Goal: Transaction & Acquisition: Purchase product/service

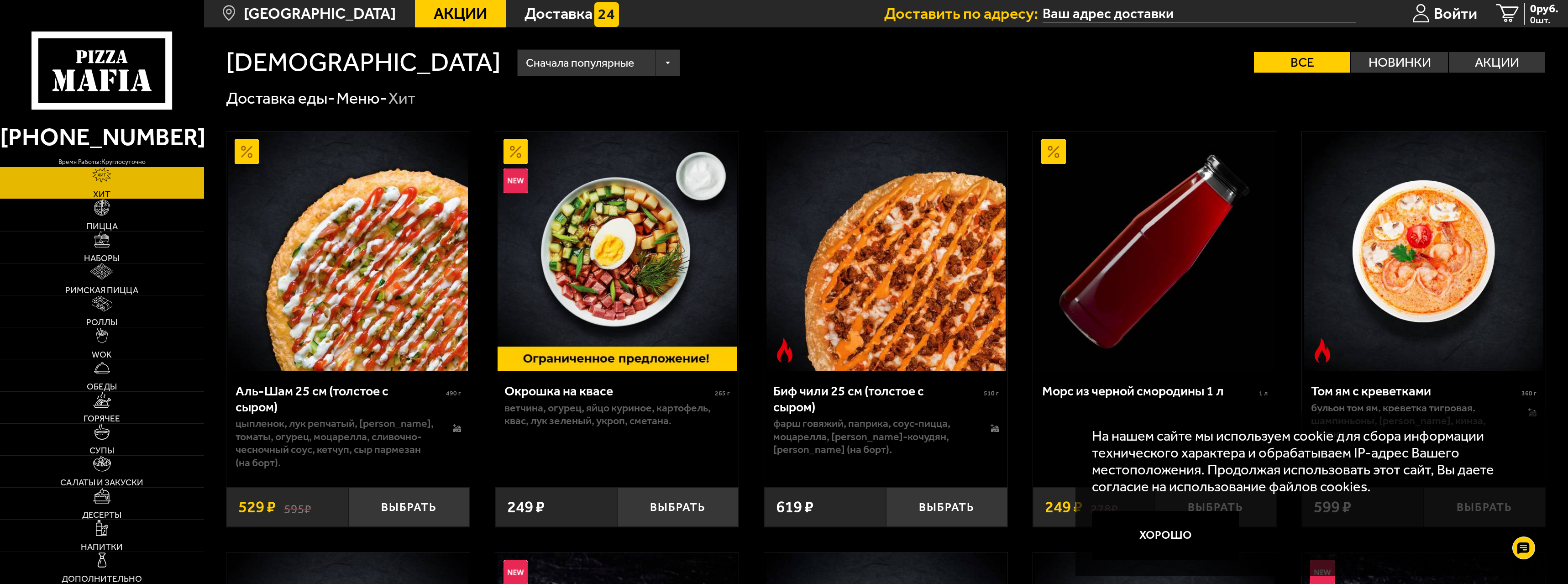
click at [975, 309] on img at bounding box center [886, 251] width 239 height 239
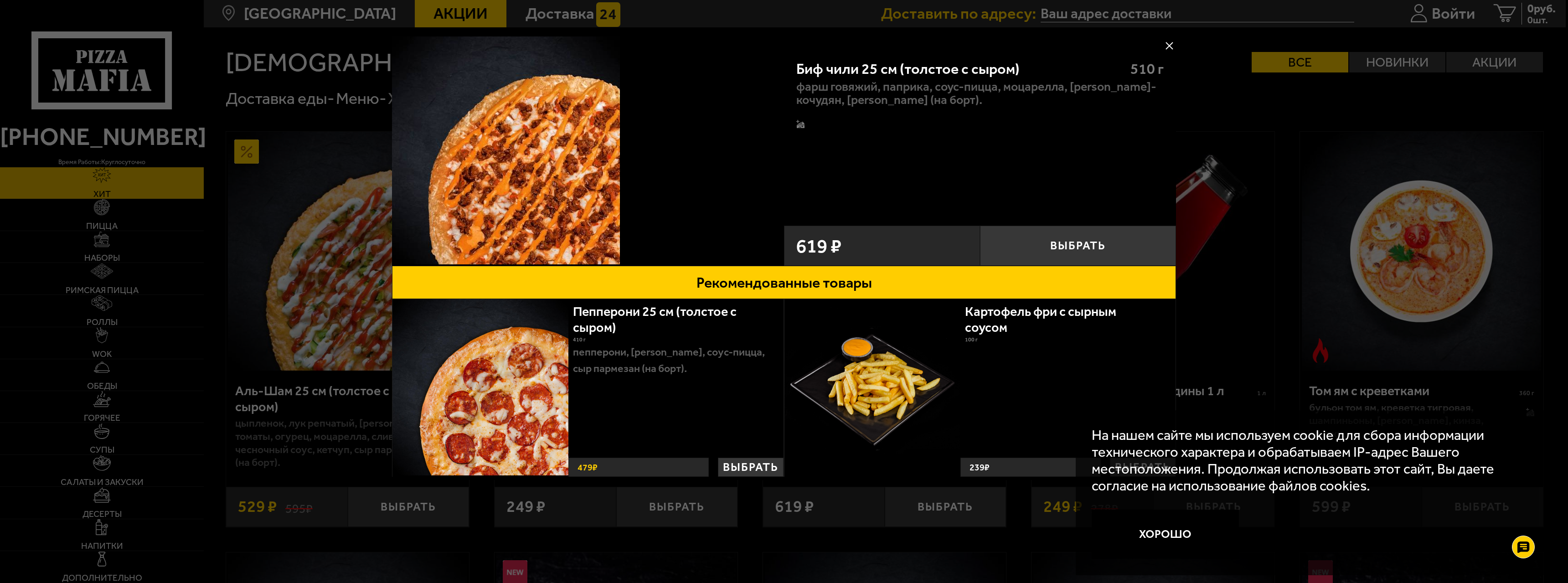
click at [541, 182] on img at bounding box center [506, 150] width 228 height 228
click at [1352, 94] on div at bounding box center [784, 292] width 1568 height 583
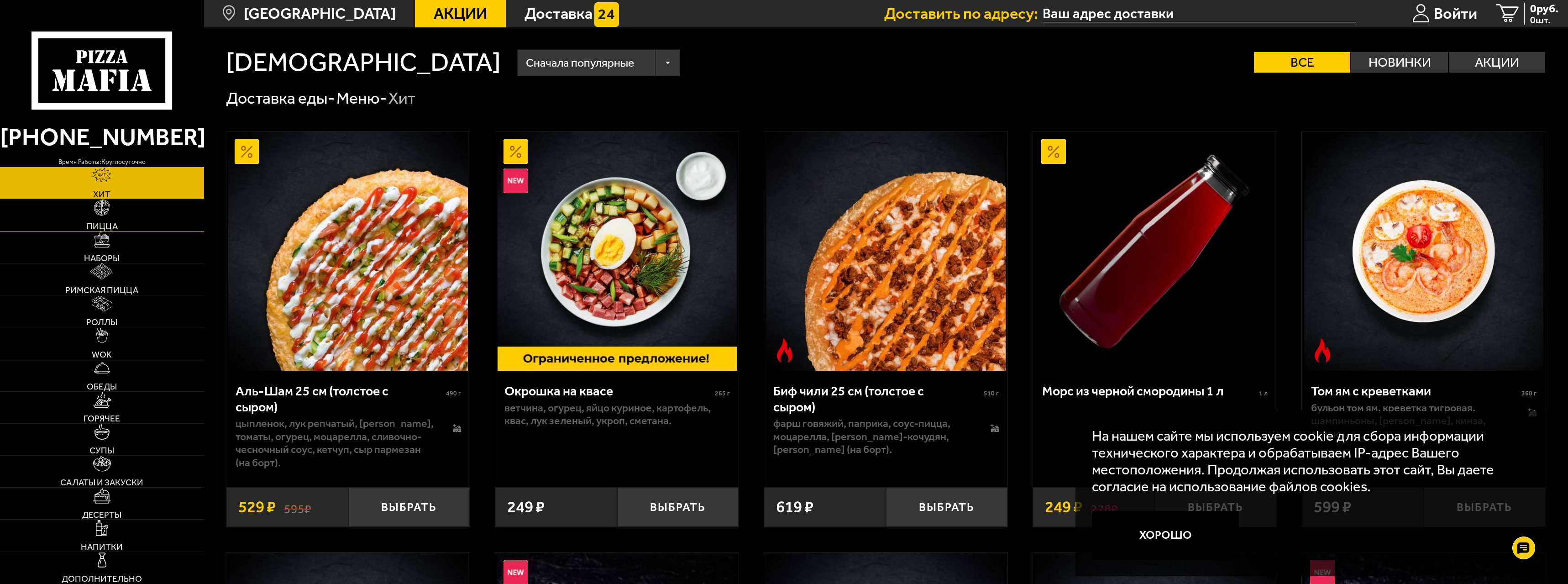
click at [112, 223] on span "Пицца" at bounding box center [102, 226] width 32 height 9
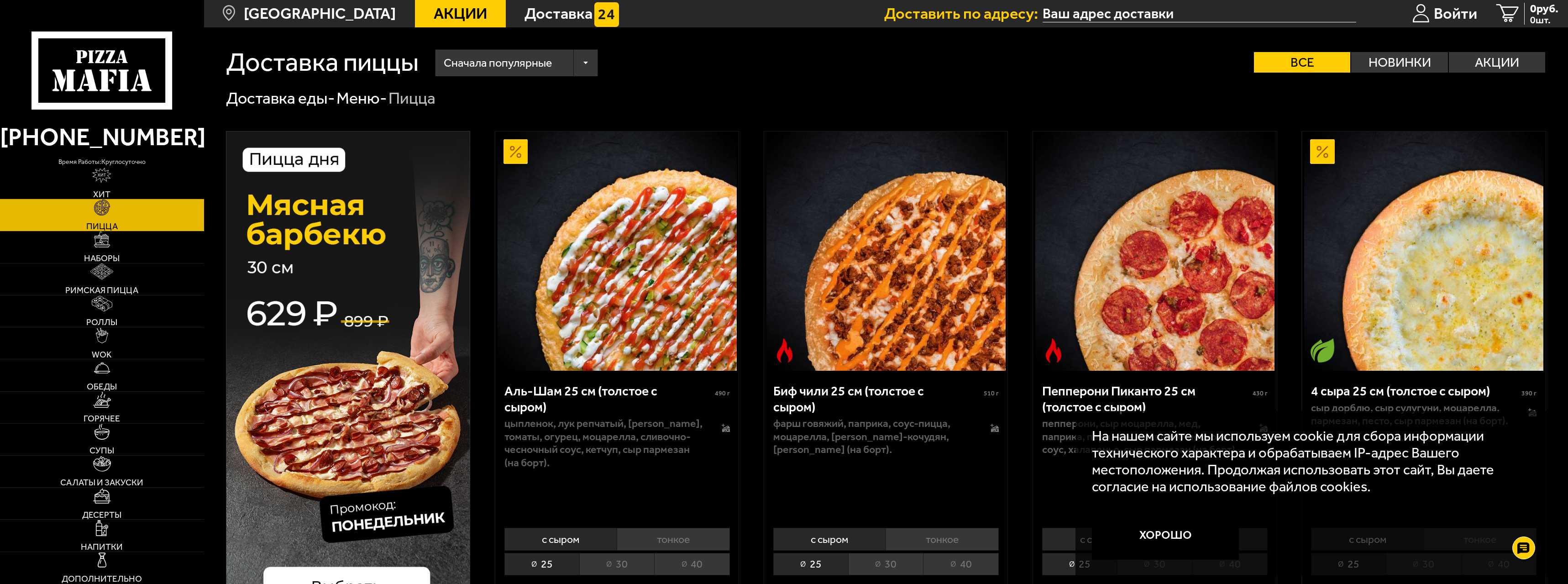
click at [919, 293] on img at bounding box center [886, 251] width 239 height 239
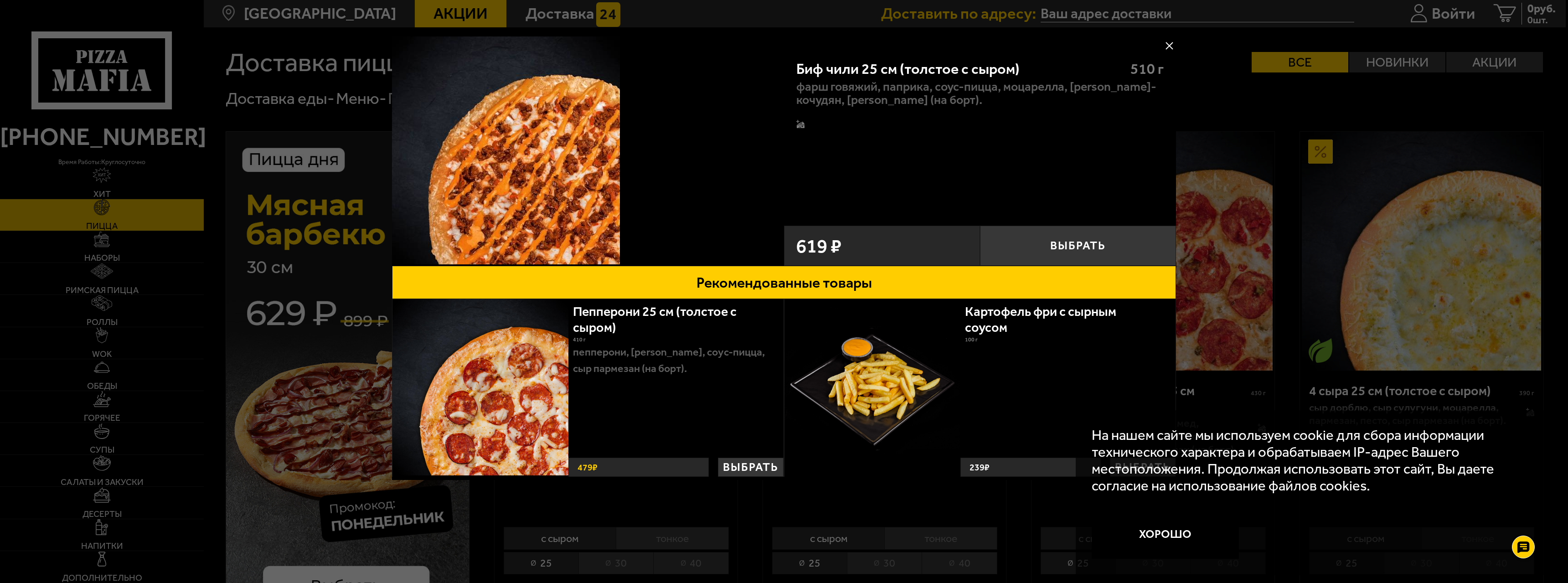
click at [489, 173] on img at bounding box center [506, 150] width 228 height 228
click at [1180, 29] on div at bounding box center [784, 292] width 1568 height 583
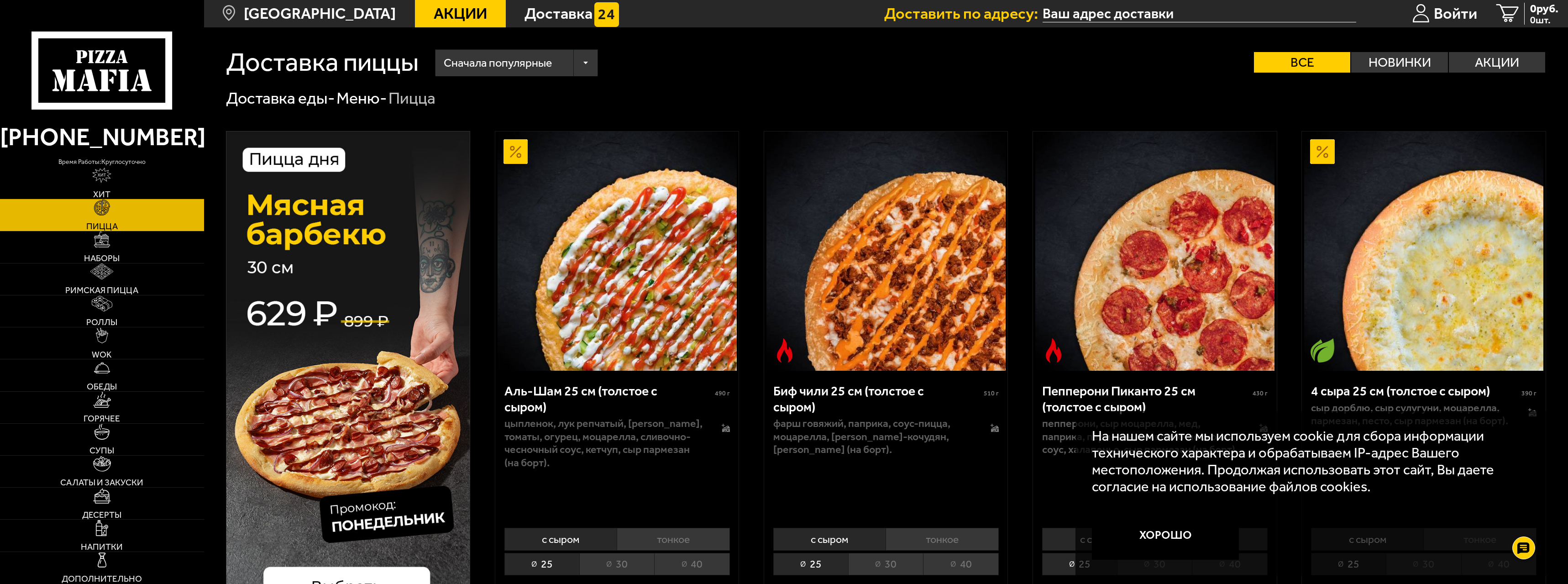
click at [619, 278] on img at bounding box center [617, 251] width 239 height 239
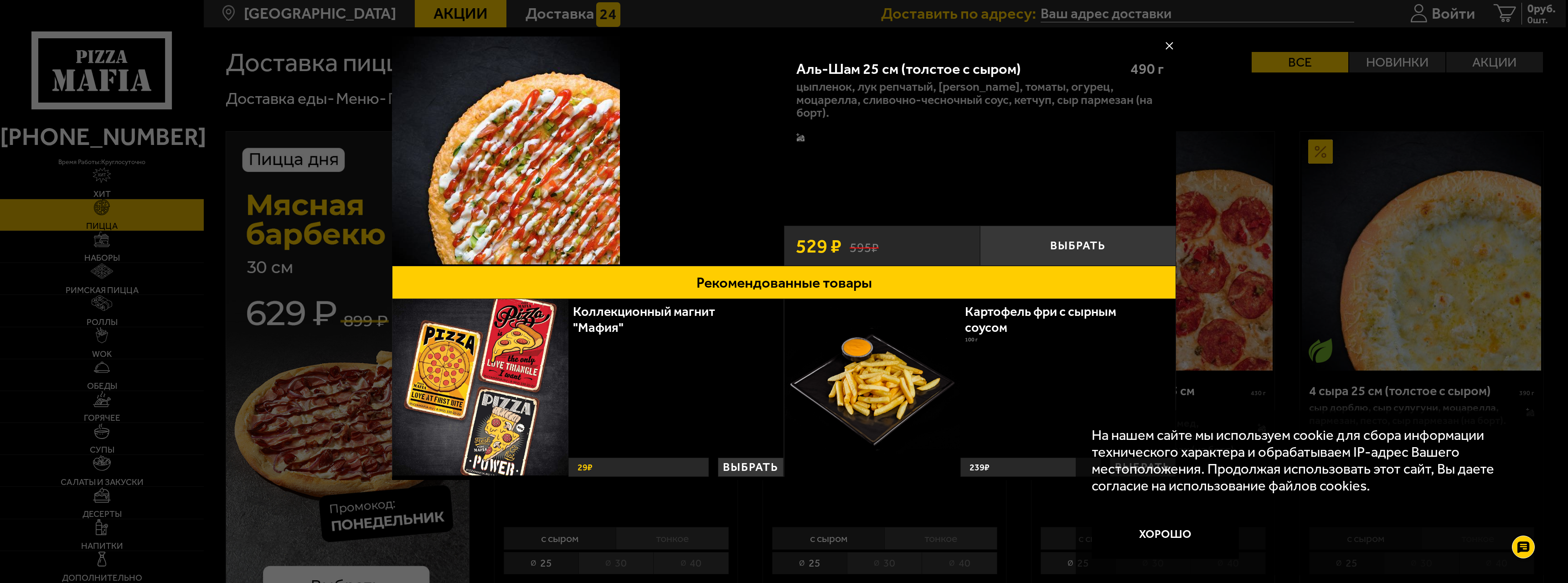
click at [1201, 79] on div at bounding box center [784, 292] width 1568 height 583
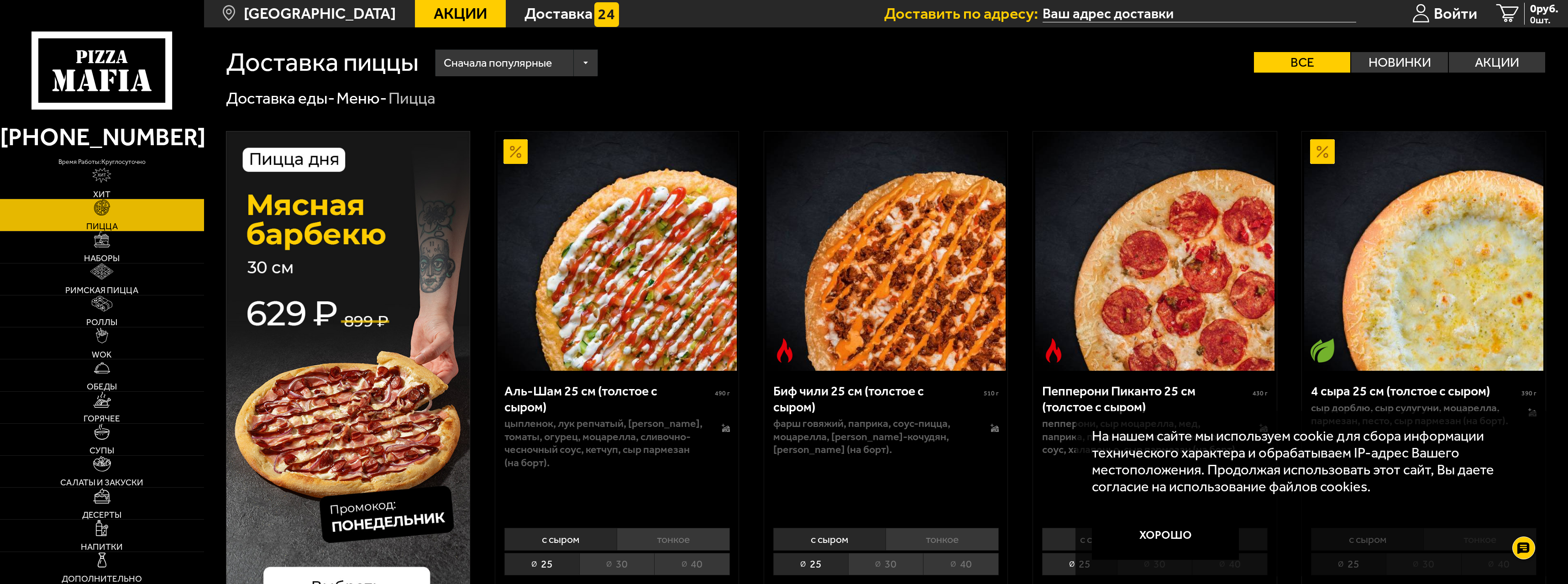
click at [910, 223] on img at bounding box center [886, 251] width 239 height 239
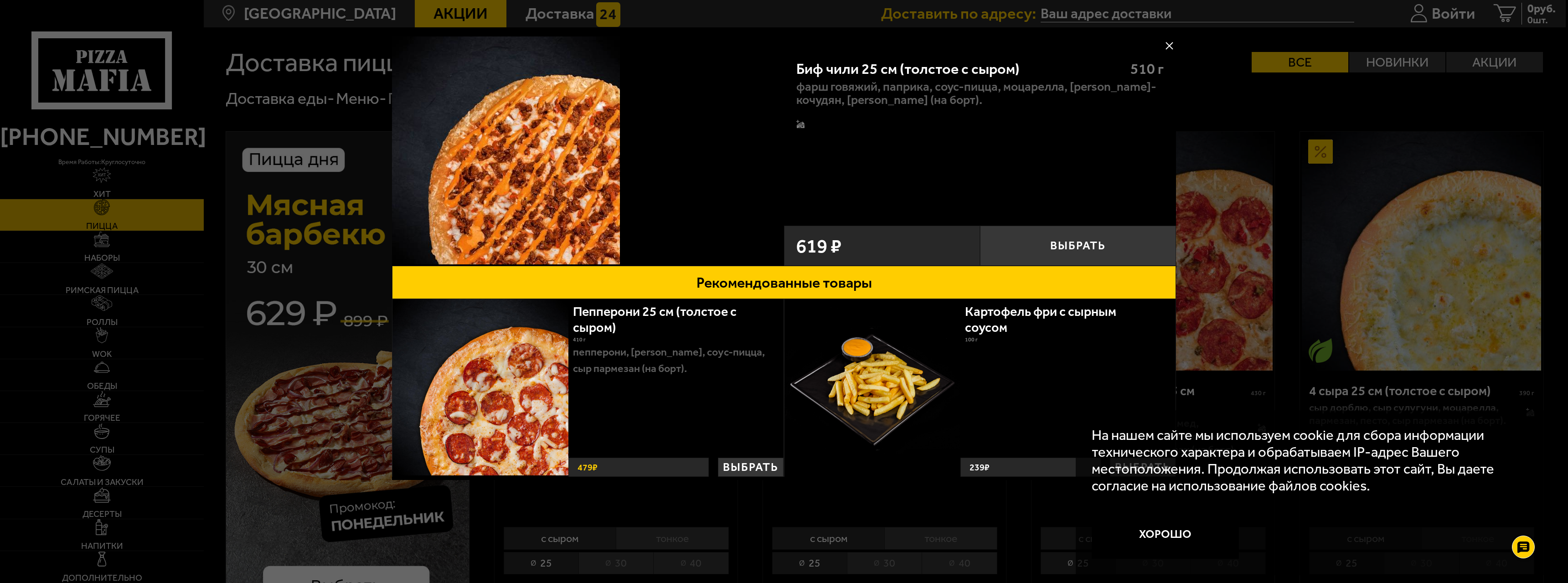
click at [1177, 107] on div at bounding box center [784, 292] width 1568 height 583
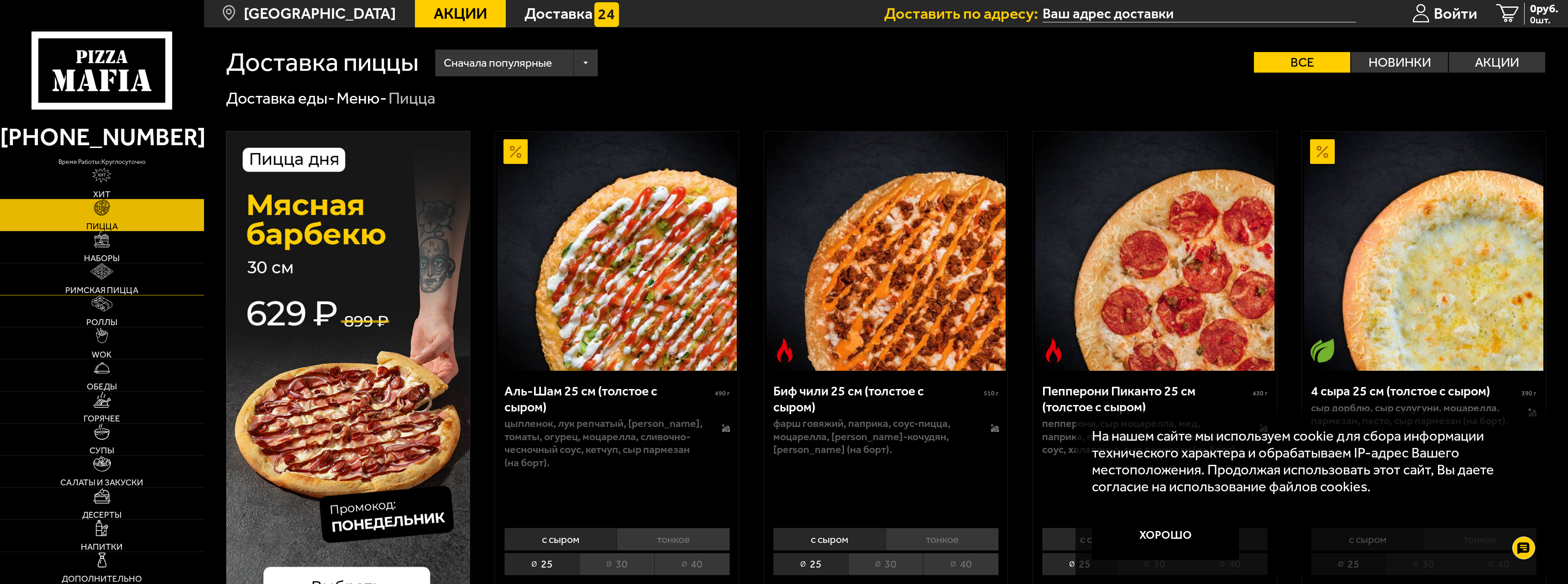
click at [124, 282] on link "Римская пицца" at bounding box center [102, 279] width 204 height 32
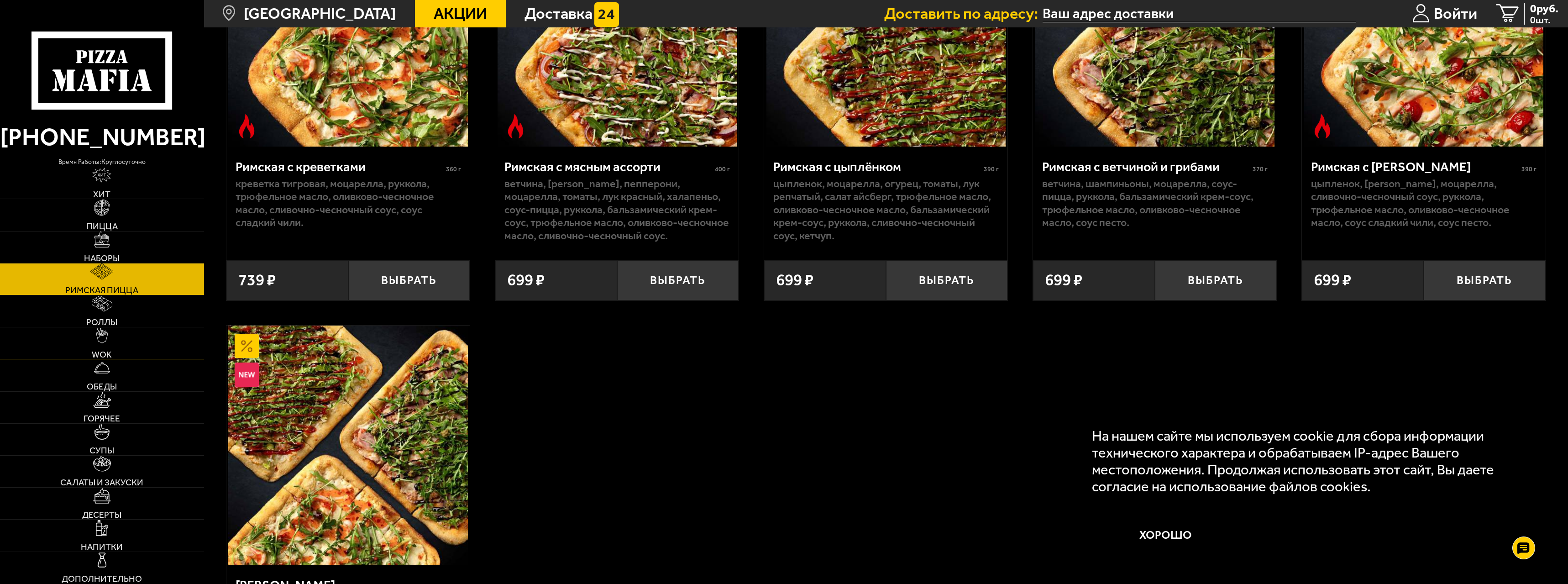
scroll to position [228, 0]
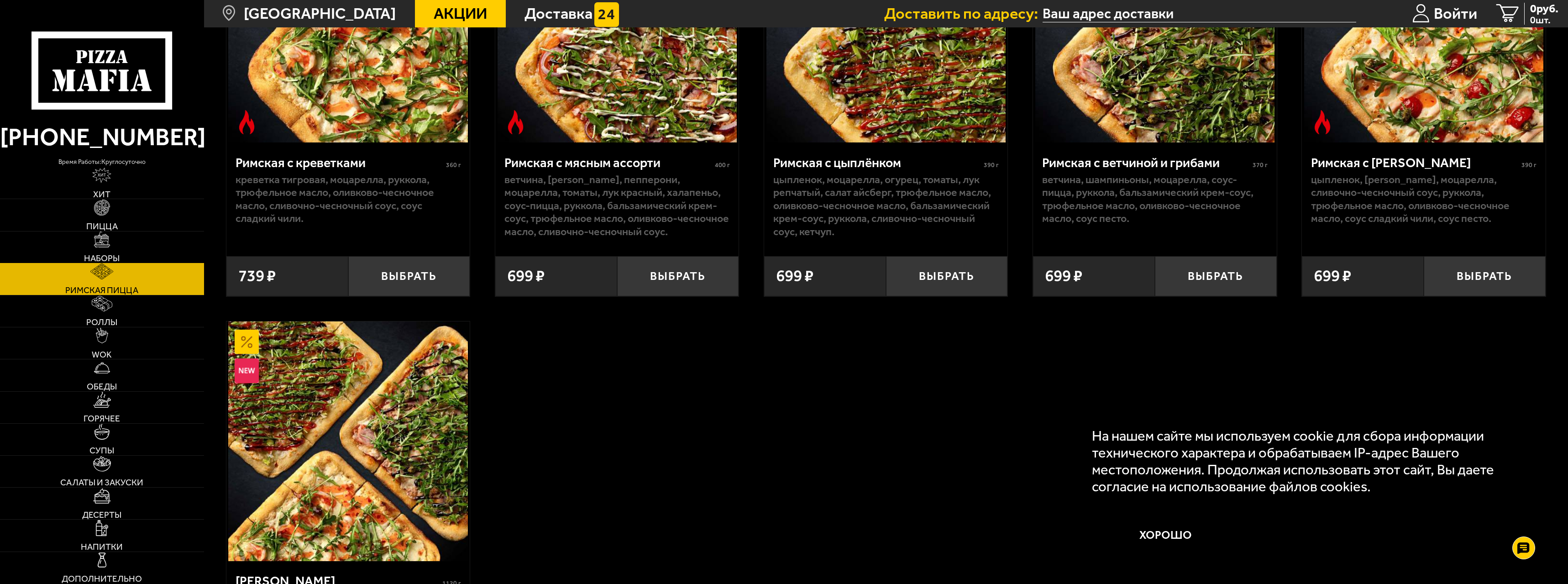
click at [104, 248] on link "Наборы" at bounding box center [102, 247] width 204 height 32
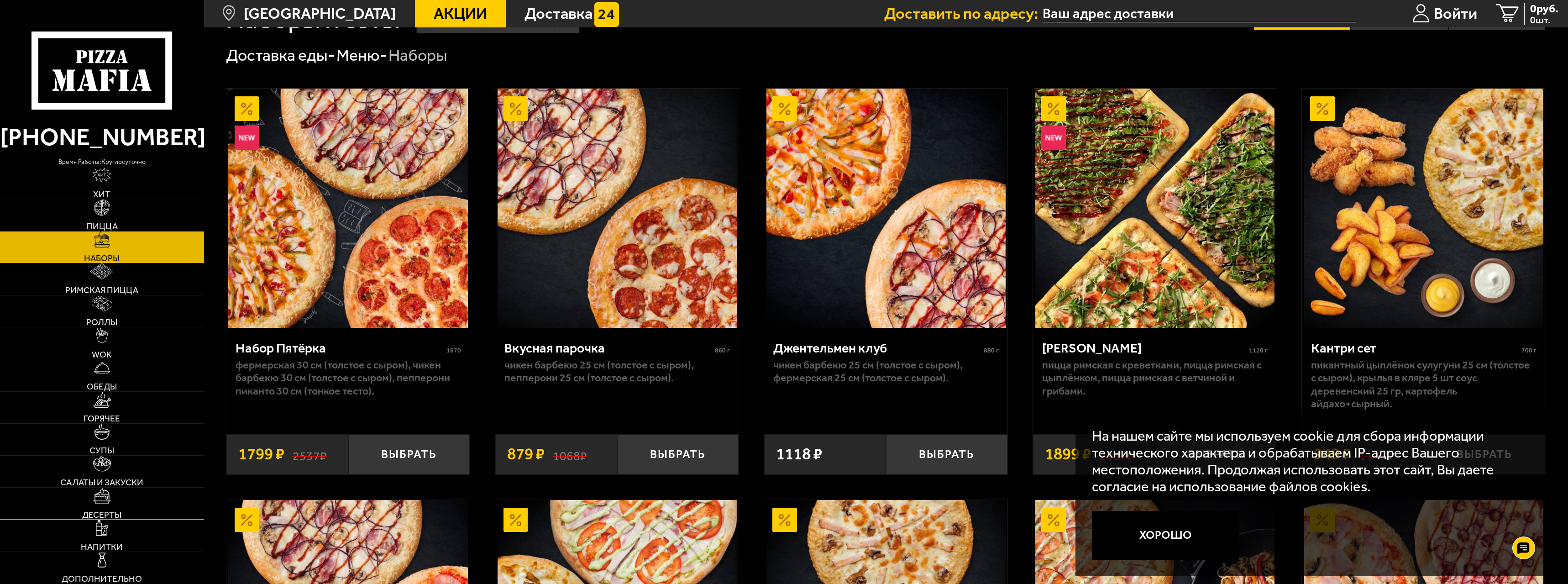
scroll to position [46, 0]
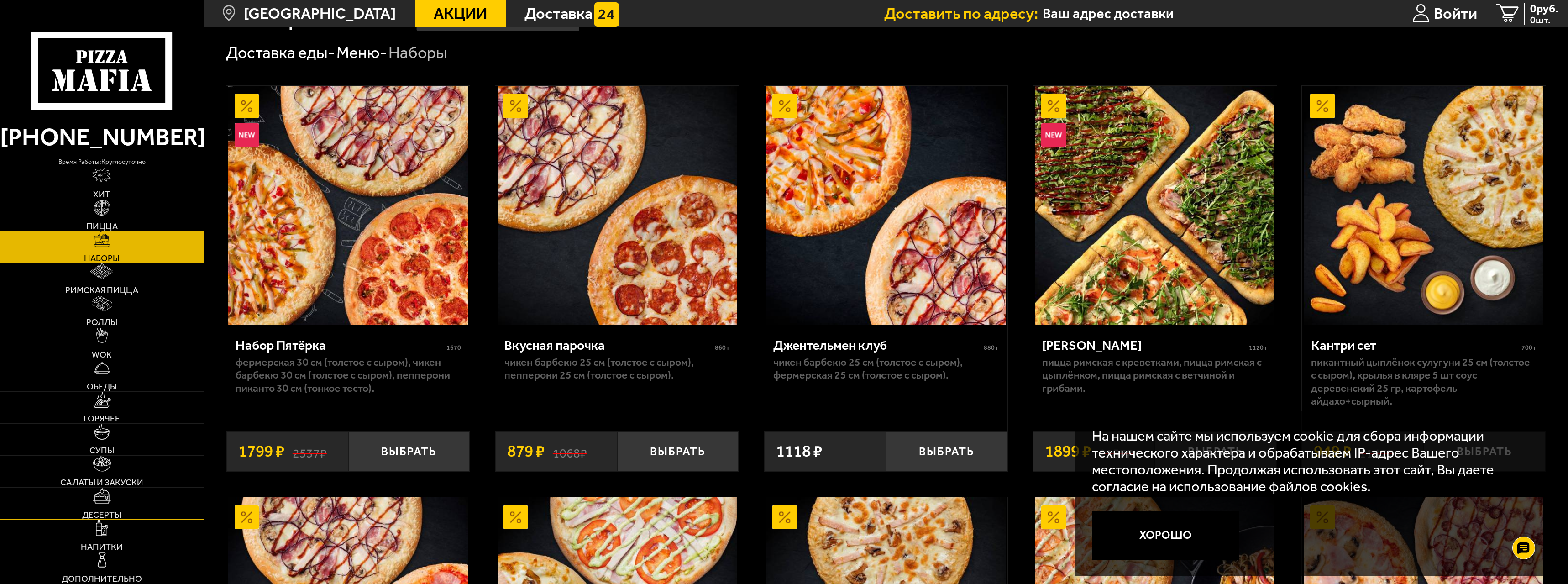
click at [116, 505] on link "Десерты" at bounding box center [102, 504] width 204 height 32
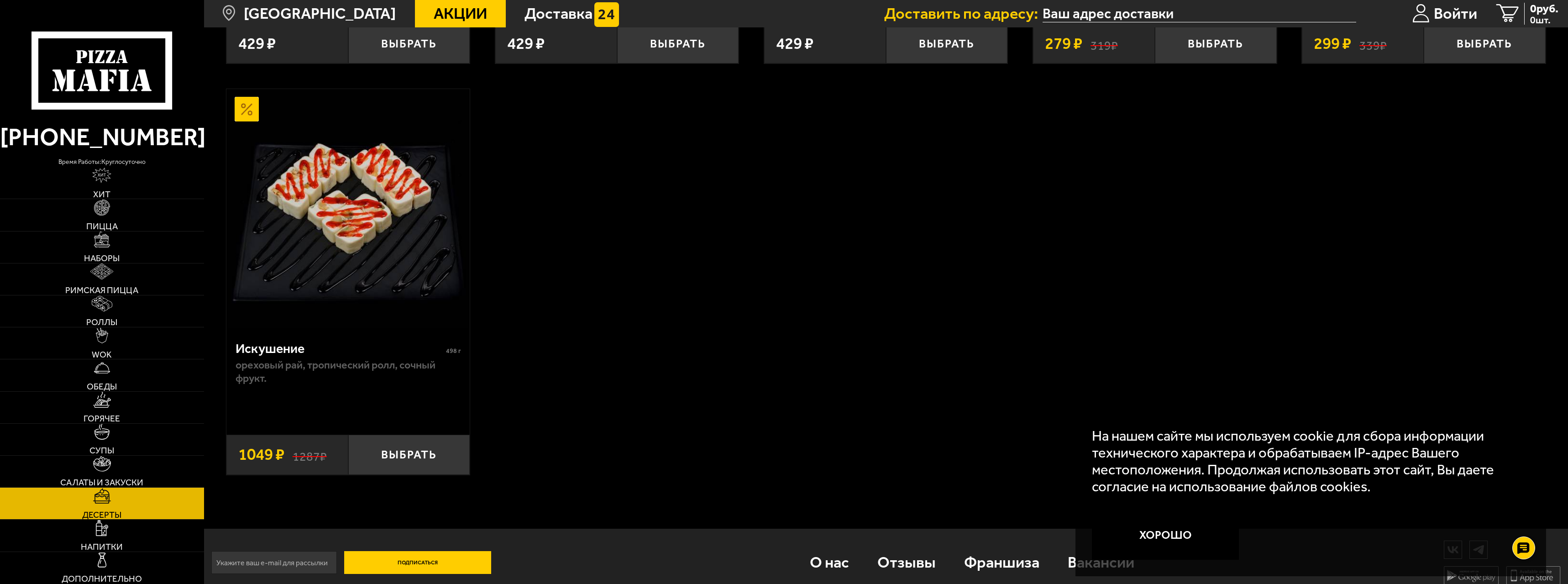
scroll to position [867, 0]
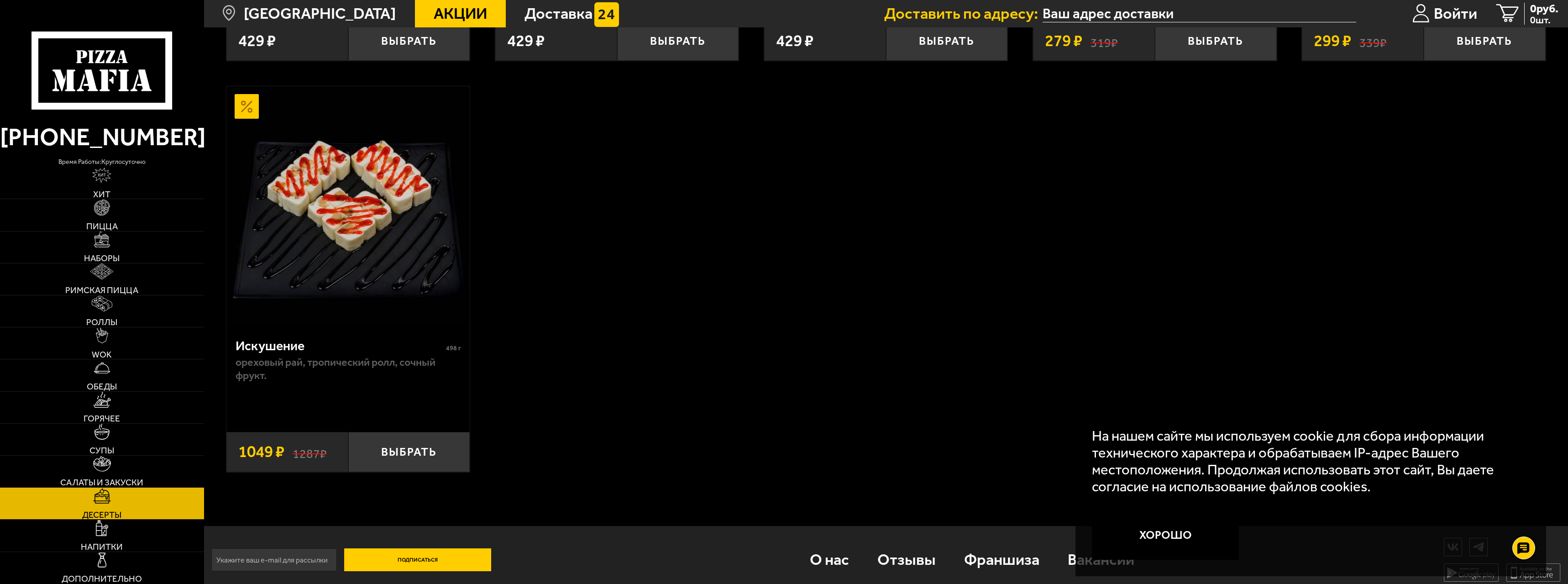
click at [371, 276] on img at bounding box center [347, 206] width 239 height 239
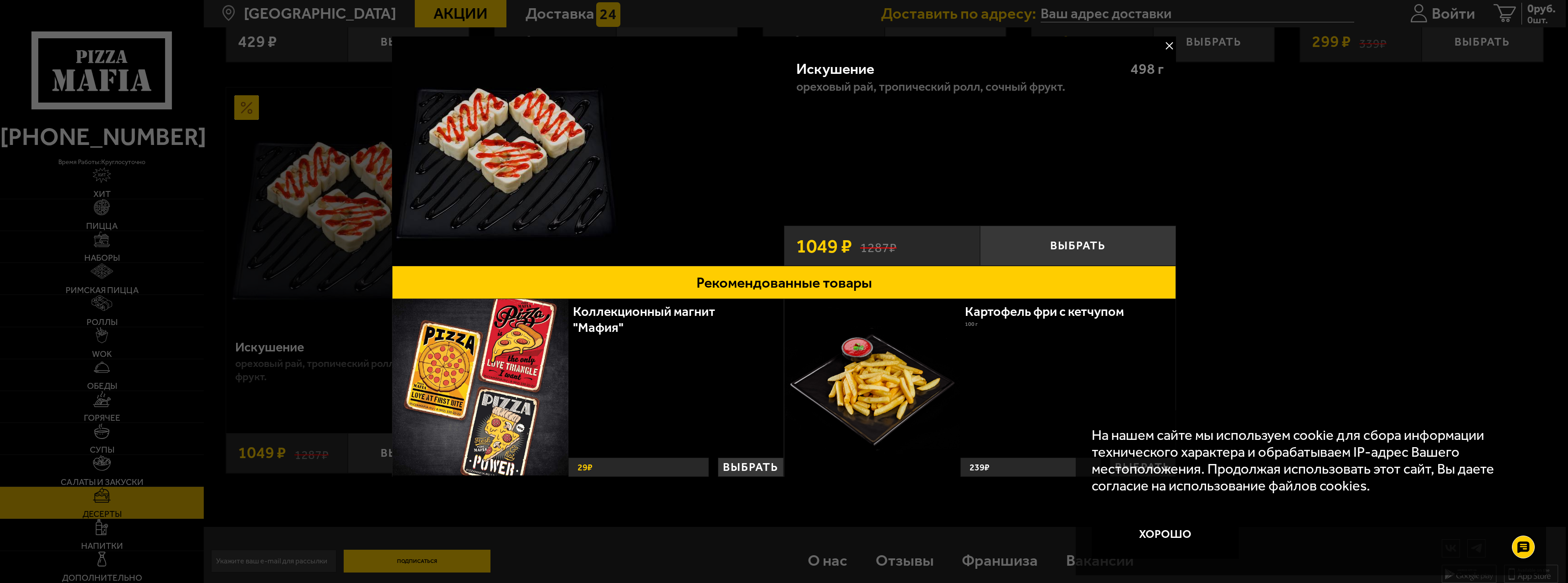
click at [1181, 142] on div at bounding box center [784, 292] width 1568 height 583
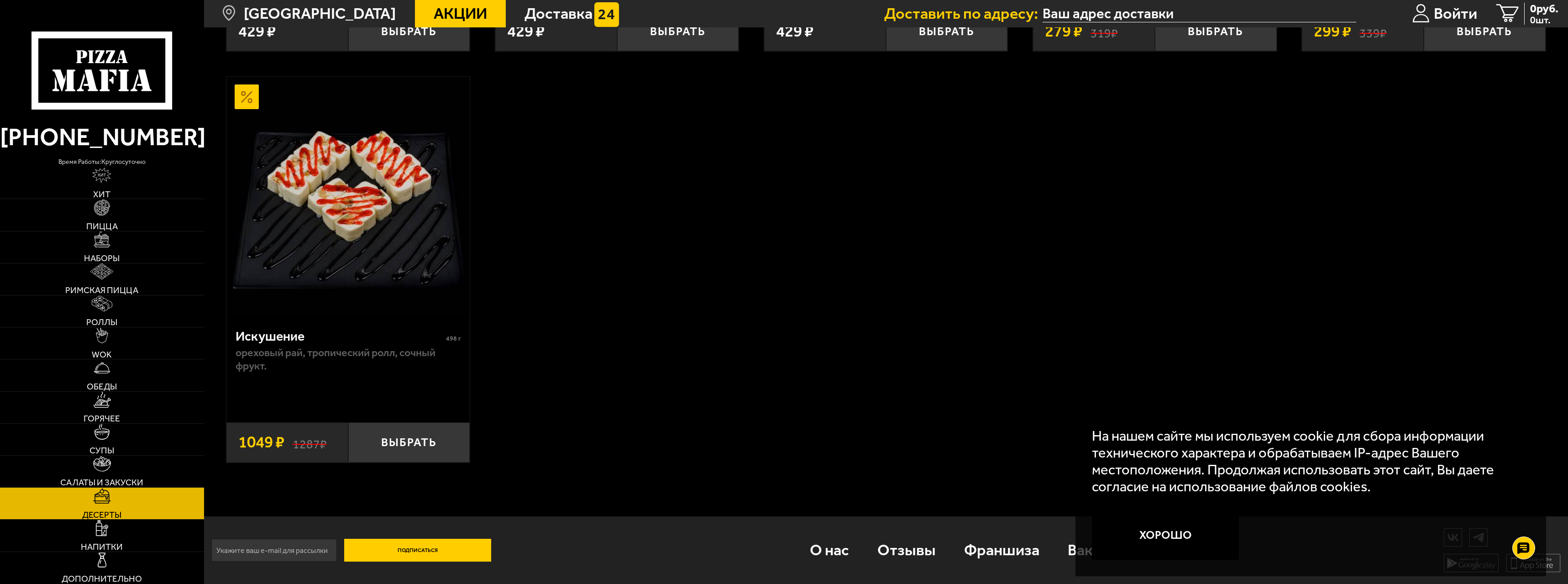
scroll to position [879, 0]
click at [102, 317] on link "Роллы" at bounding box center [102, 311] width 204 height 32
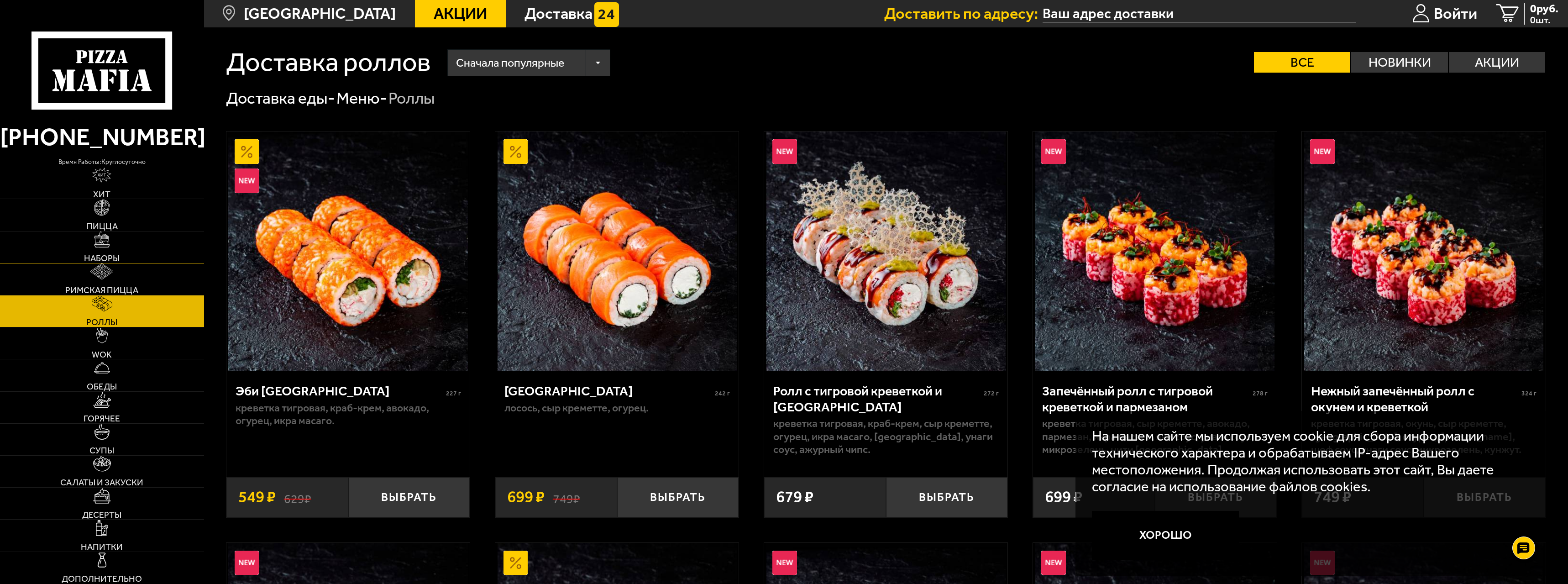
click at [121, 244] on link "Наборы" at bounding box center [102, 247] width 204 height 32
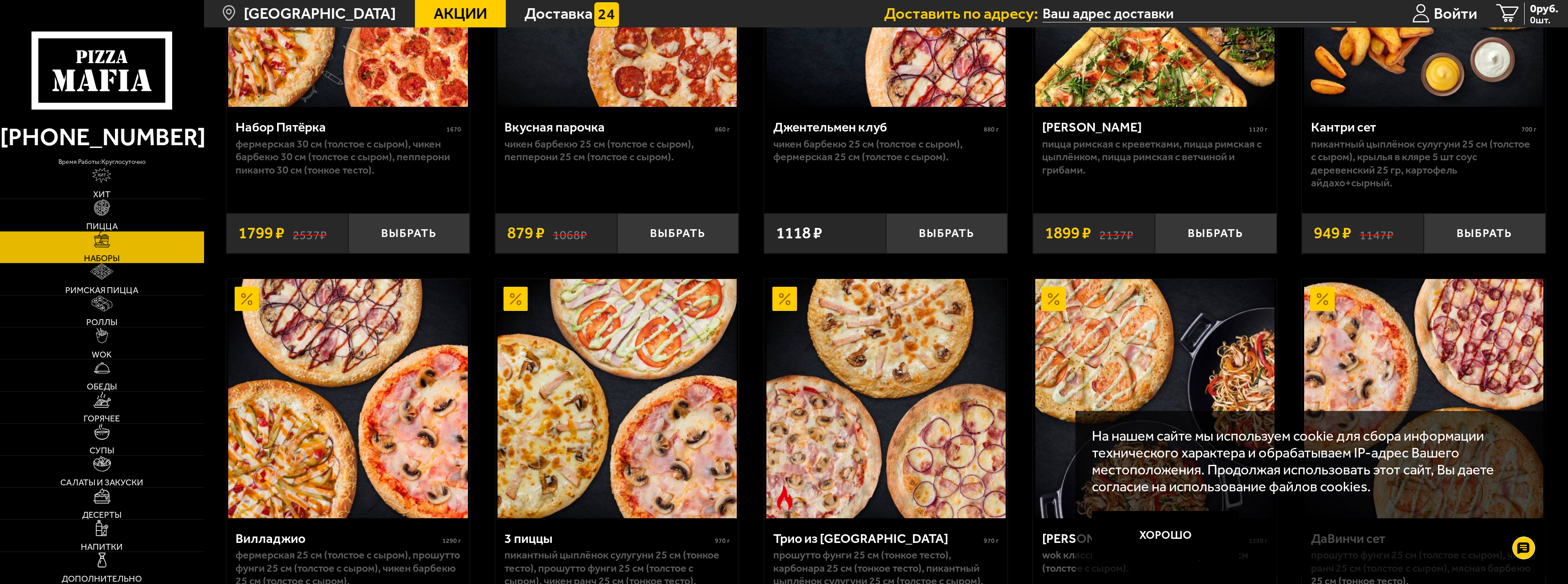
scroll to position [319, 0]
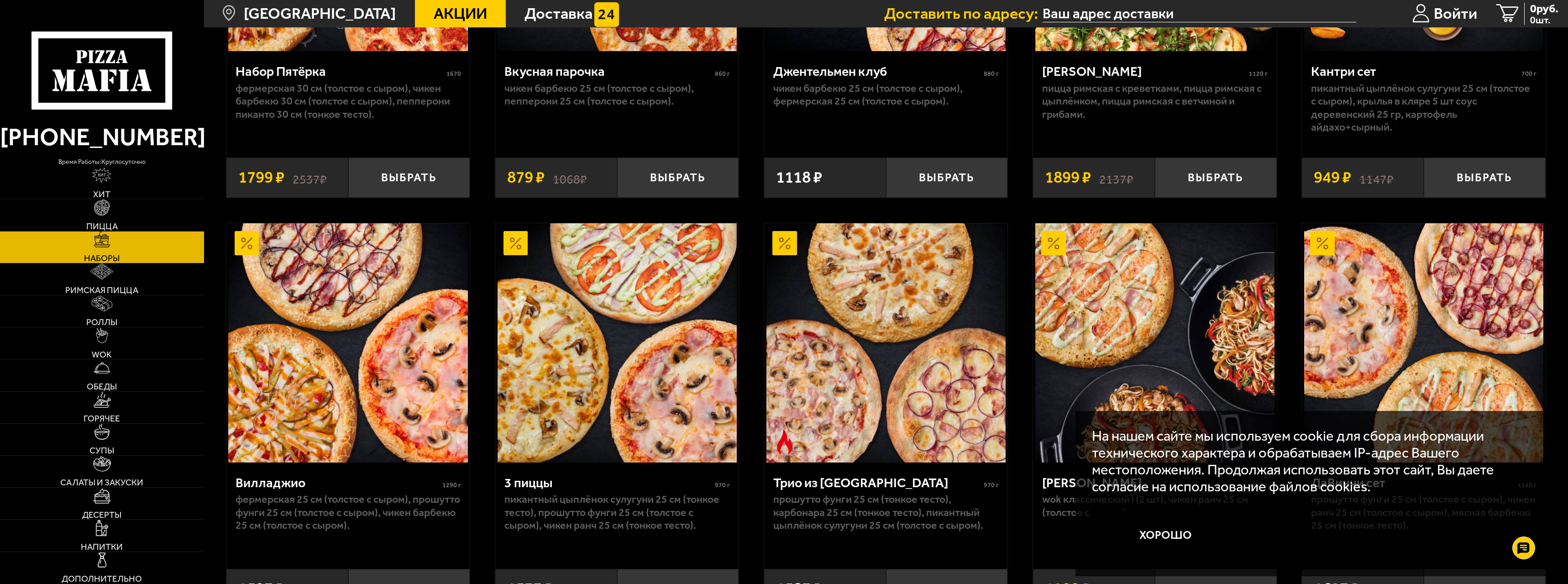
click at [1160, 531] on button "Хорошо" at bounding box center [1165, 535] width 147 height 49
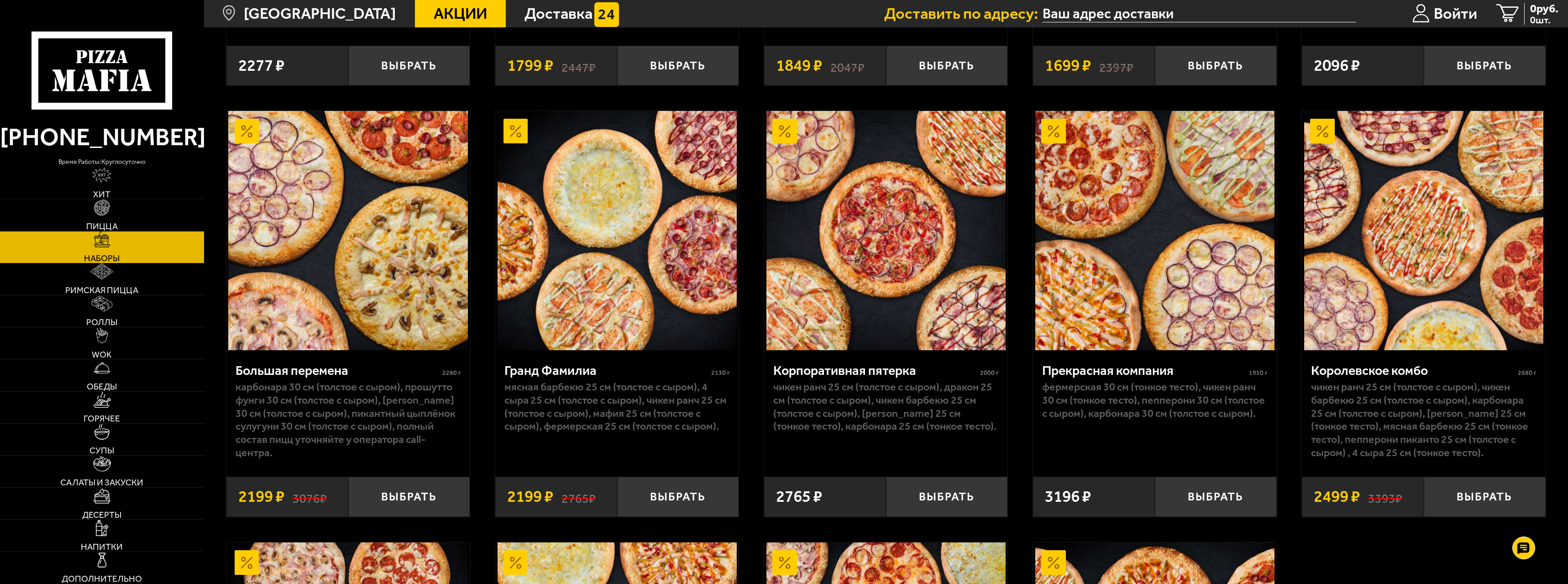
scroll to position [2052, 0]
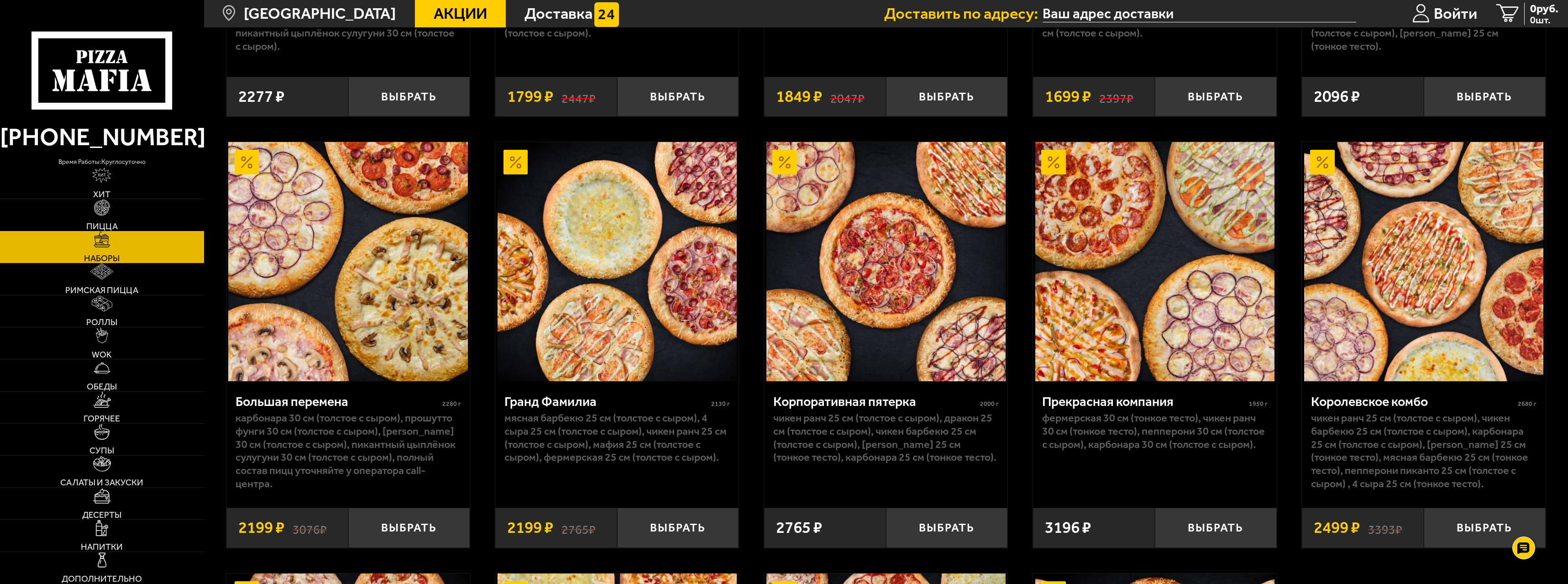
click at [101, 212] on img at bounding box center [102, 207] width 16 height 16
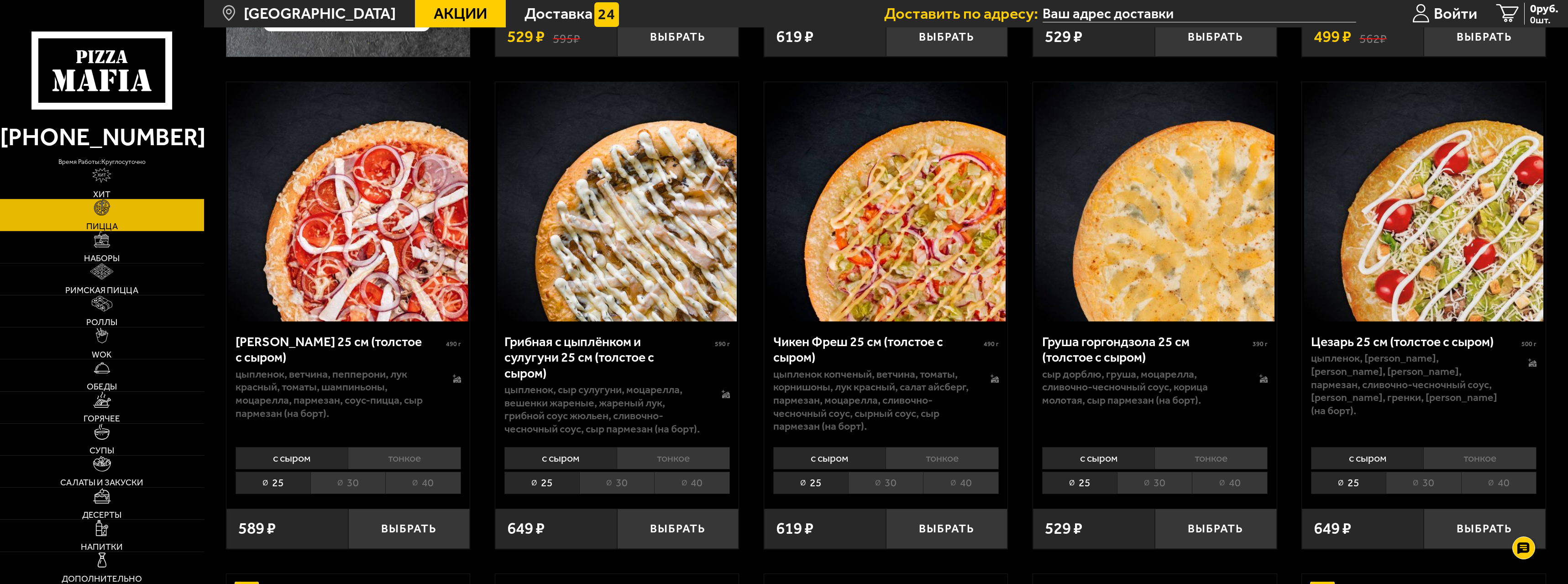
scroll to position [593, 0]
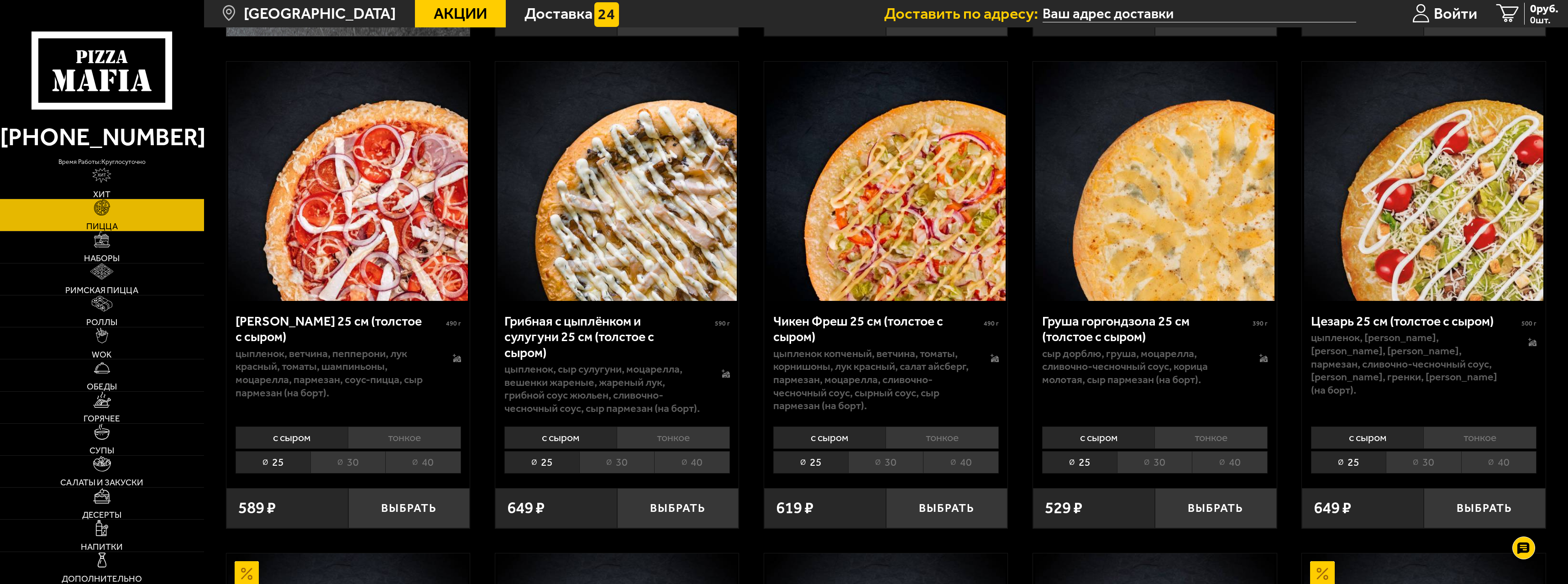
click at [609, 463] on li "30" at bounding box center [616, 462] width 75 height 23
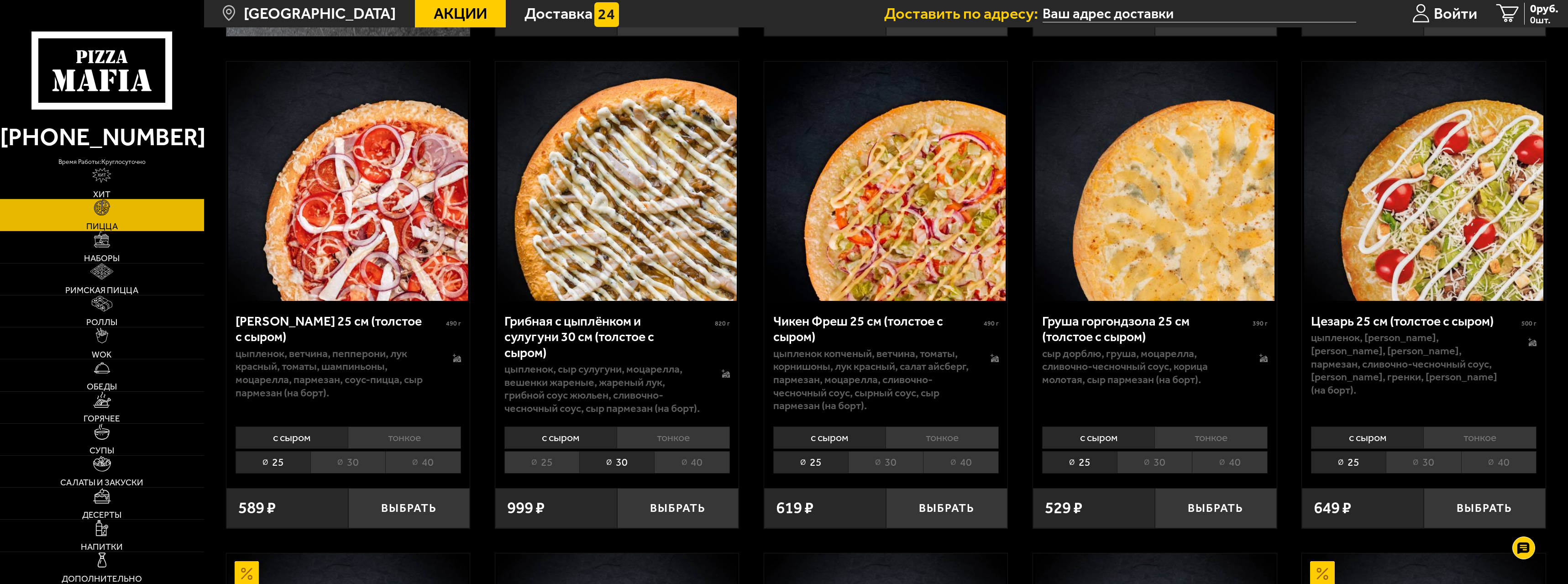
click at [690, 461] on li "40" at bounding box center [692, 462] width 76 height 23
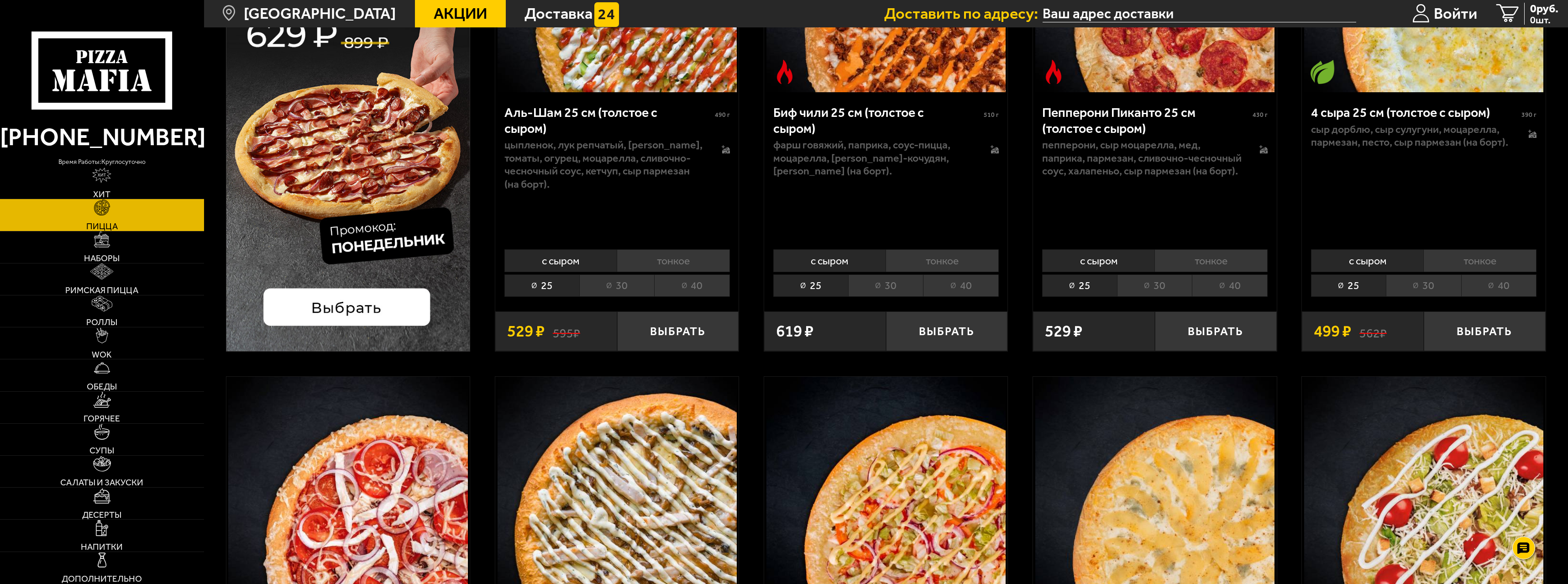
scroll to position [91, 0]
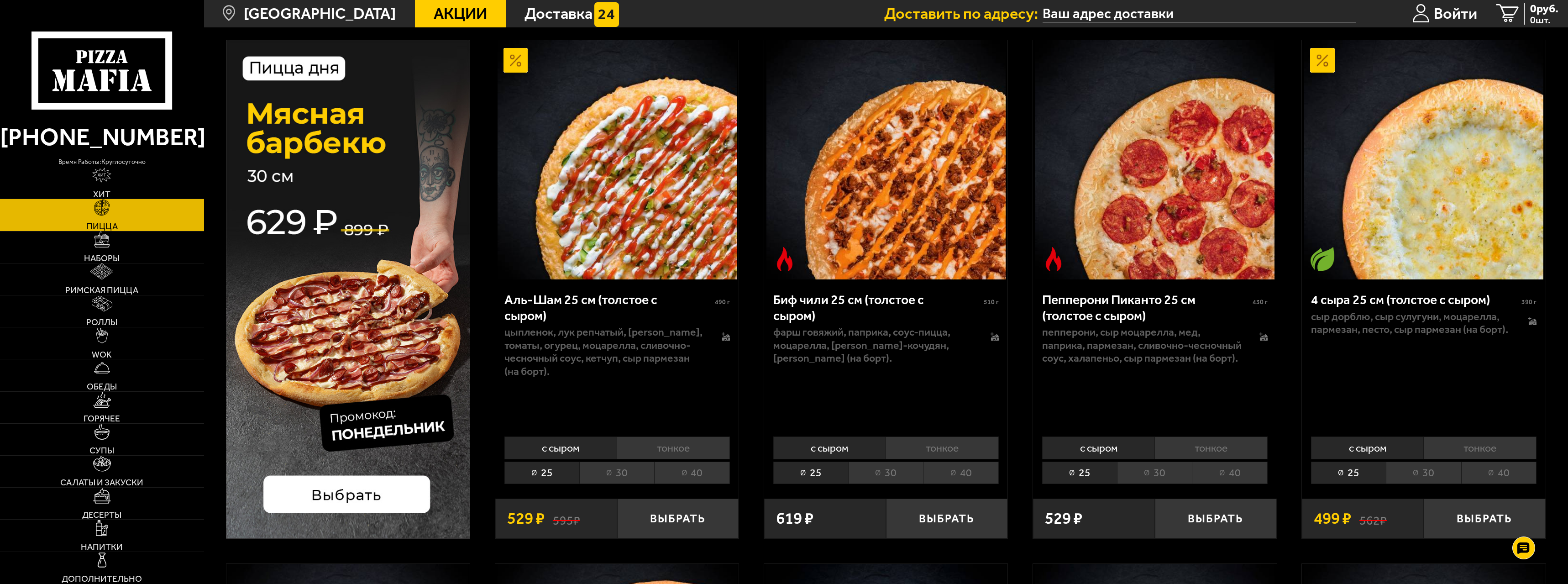
click at [960, 475] on li "40" at bounding box center [961, 472] width 76 height 23
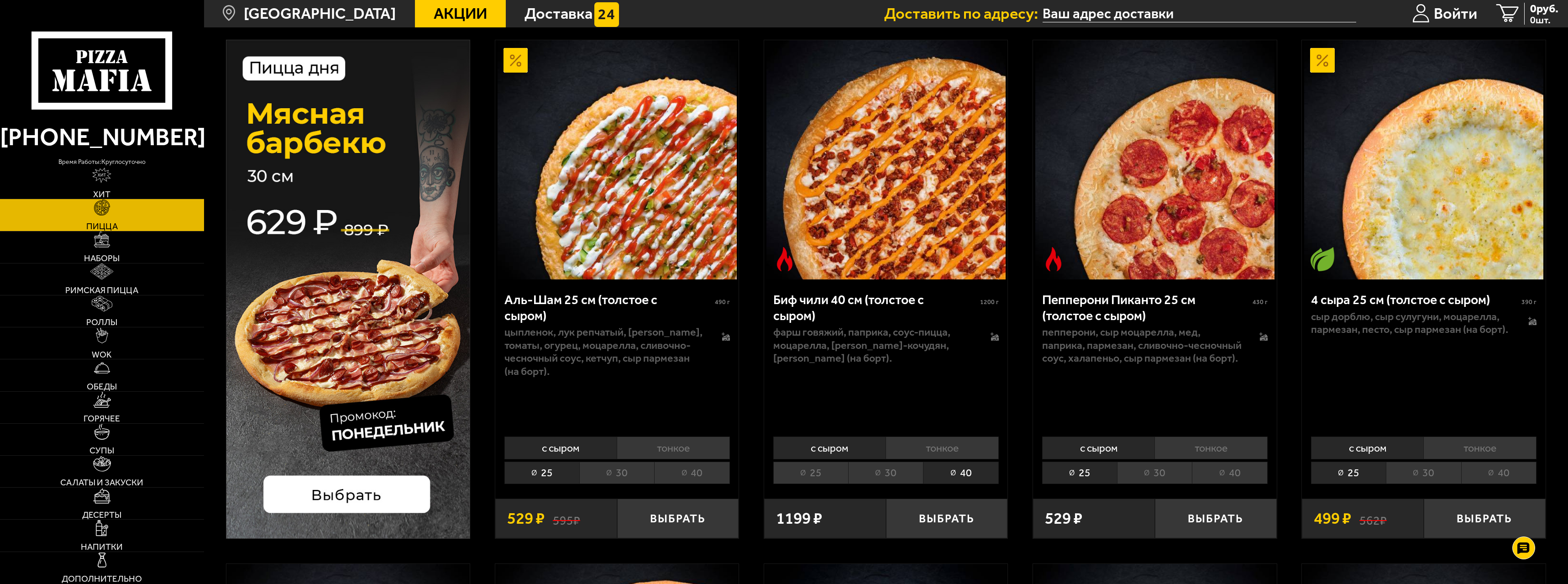
click at [902, 466] on li "30" at bounding box center [885, 472] width 75 height 23
click at [949, 475] on li "40" at bounding box center [961, 472] width 76 height 23
click at [941, 443] on li "тонкое" at bounding box center [943, 447] width 113 height 23
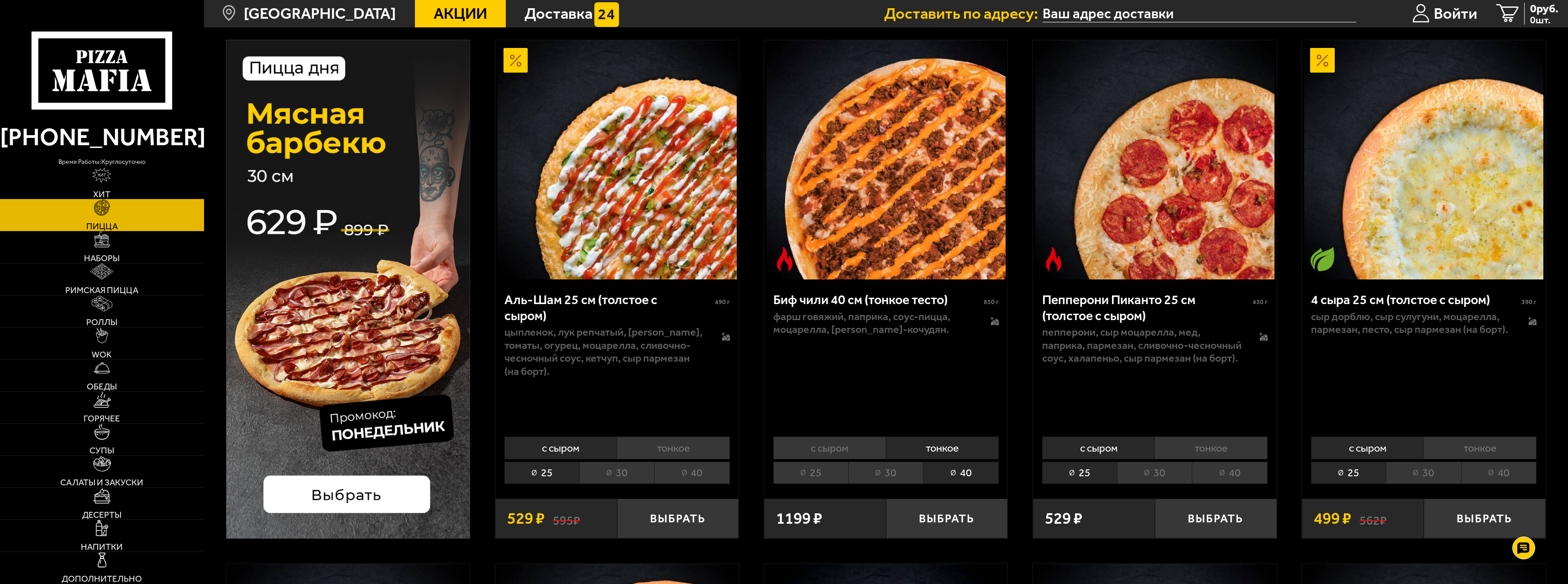
click at [845, 444] on li "с сыром" at bounding box center [830, 447] width 113 height 23
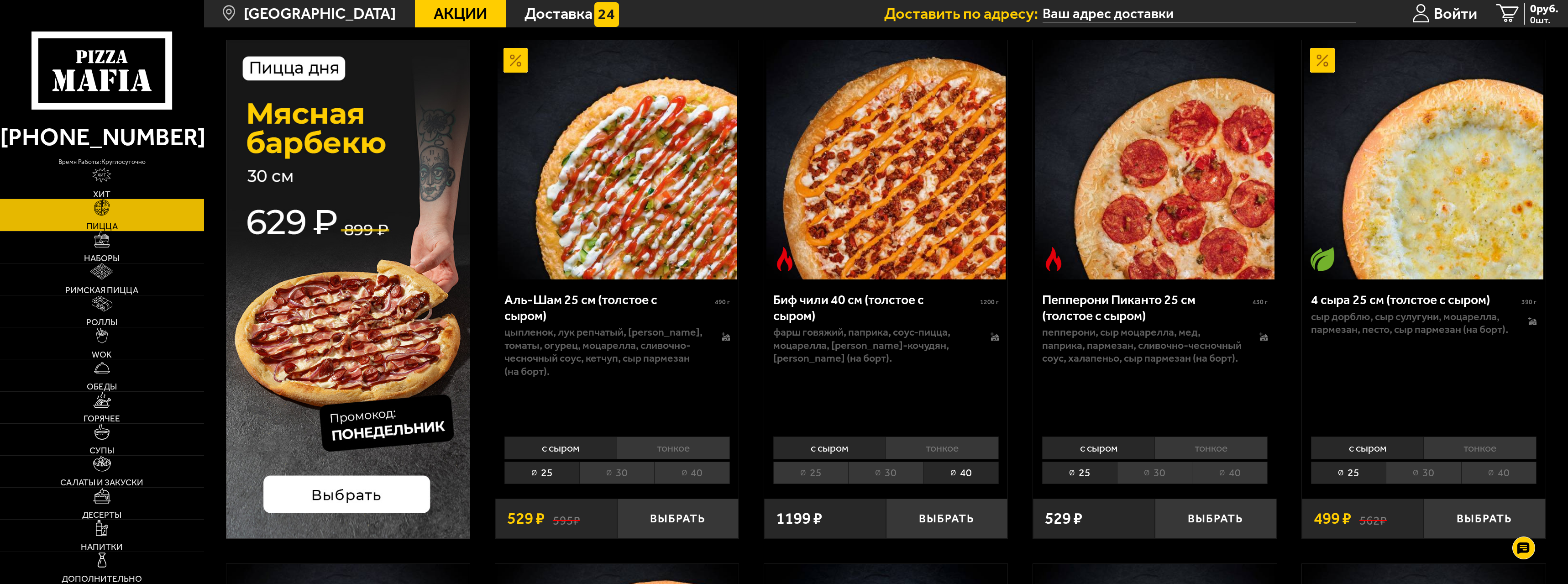
click at [943, 458] on li "тонкое" at bounding box center [943, 447] width 113 height 23
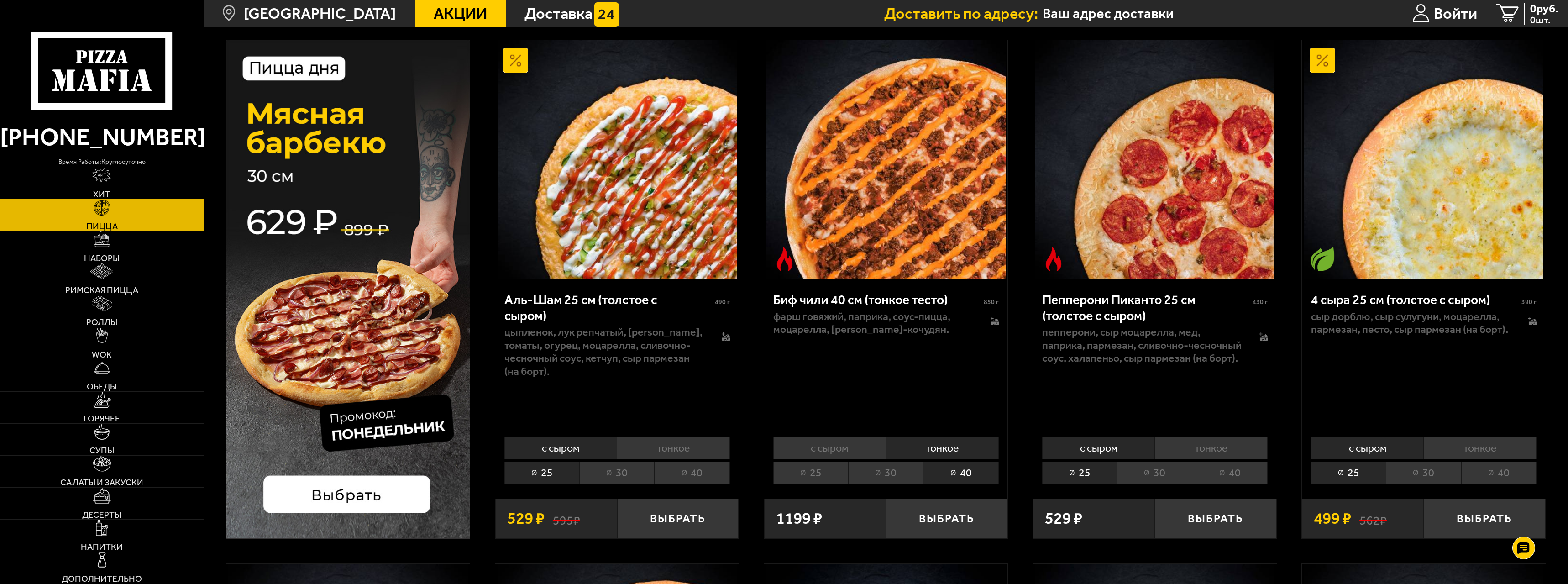
click at [911, 468] on li "30" at bounding box center [885, 472] width 75 height 23
click at [844, 447] on li "с сыром" at bounding box center [830, 447] width 113 height 23
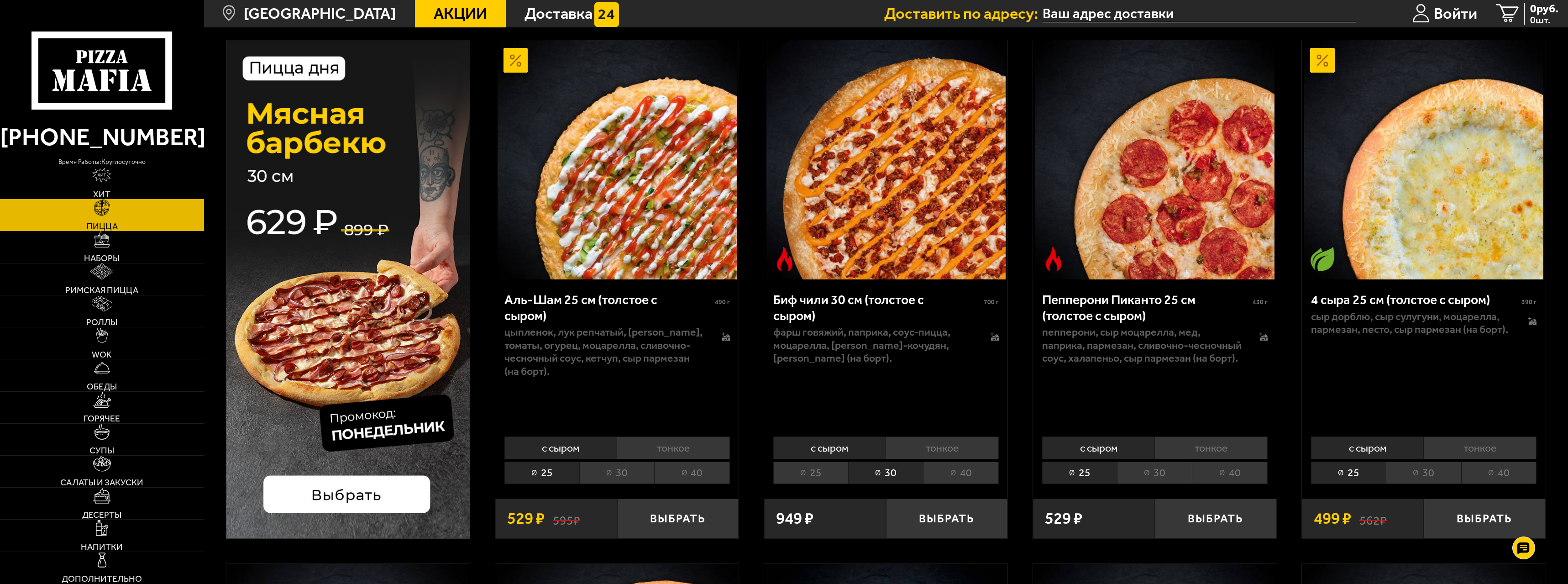
click at [899, 445] on li "тонкое" at bounding box center [943, 447] width 113 height 23
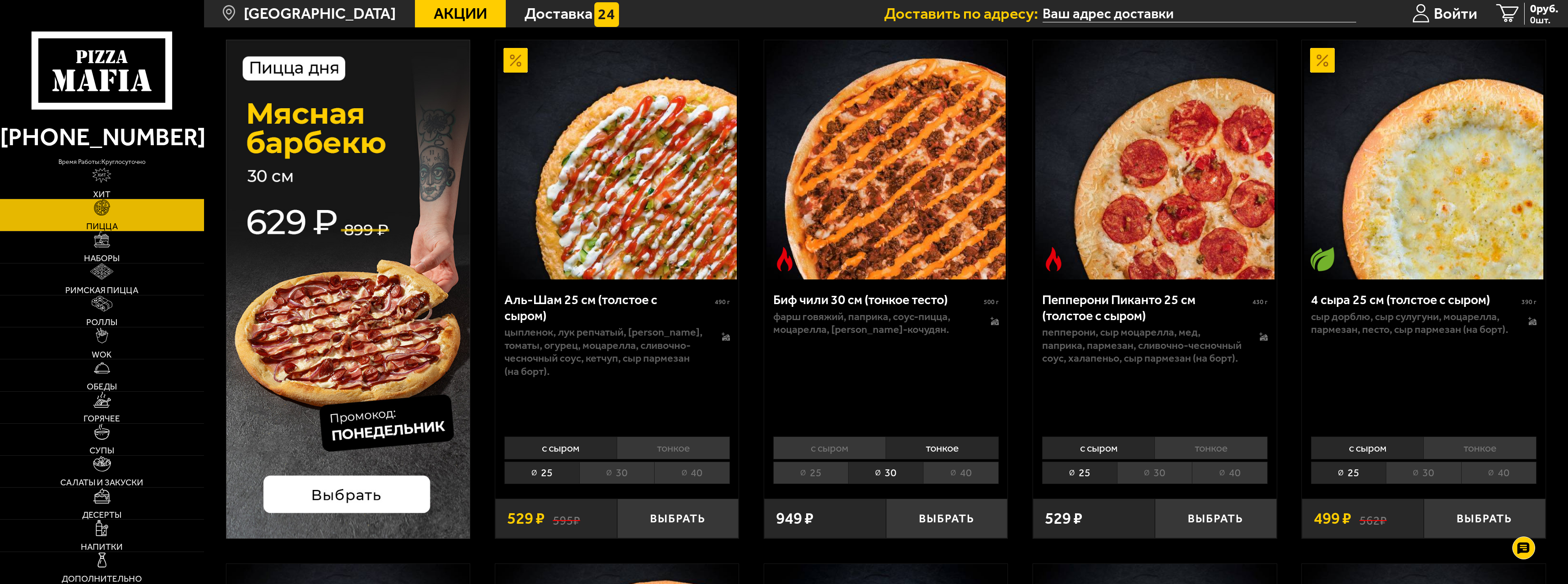
click at [854, 445] on li "с сыром" at bounding box center [830, 447] width 113 height 23
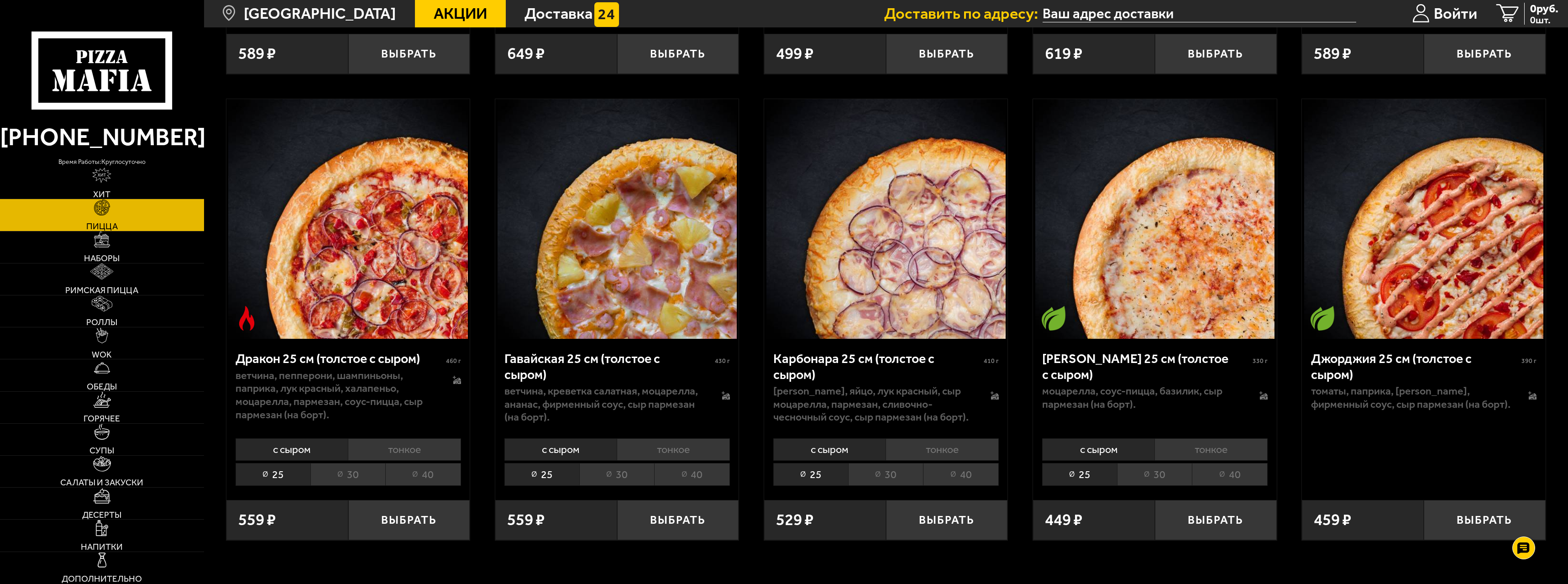
scroll to position [2511, 0]
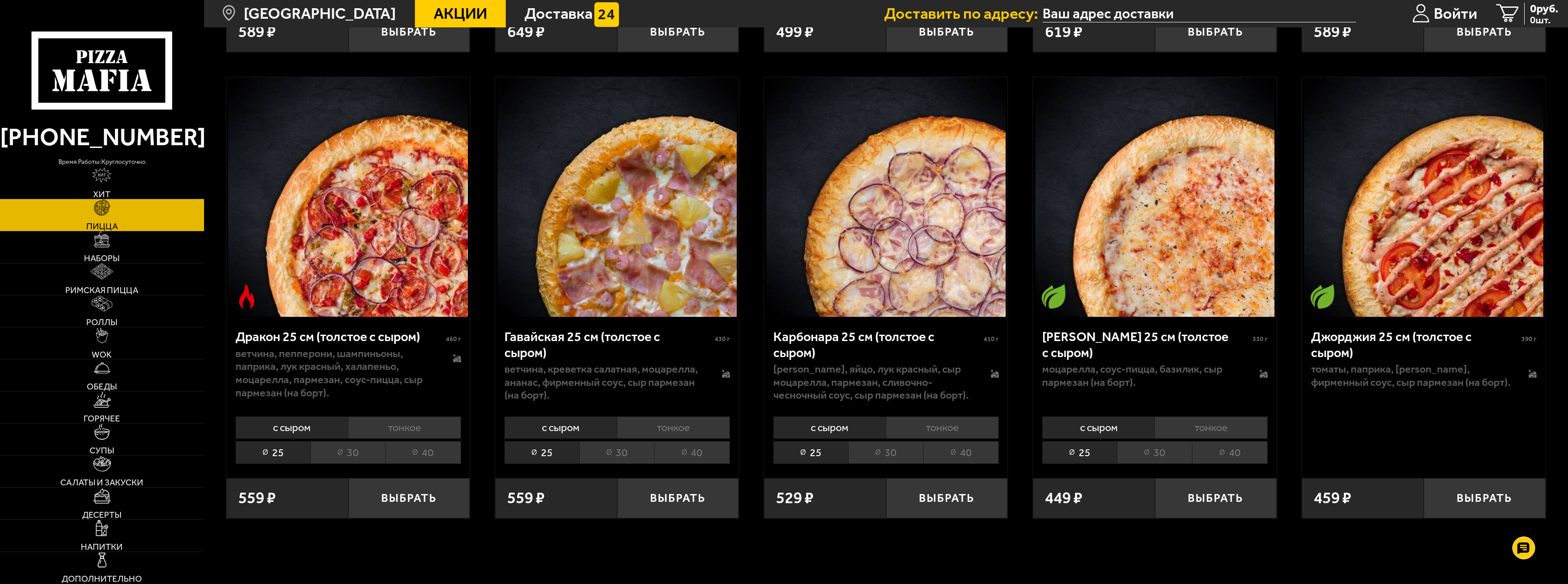
click at [616, 461] on li "30" at bounding box center [616, 452] width 75 height 23
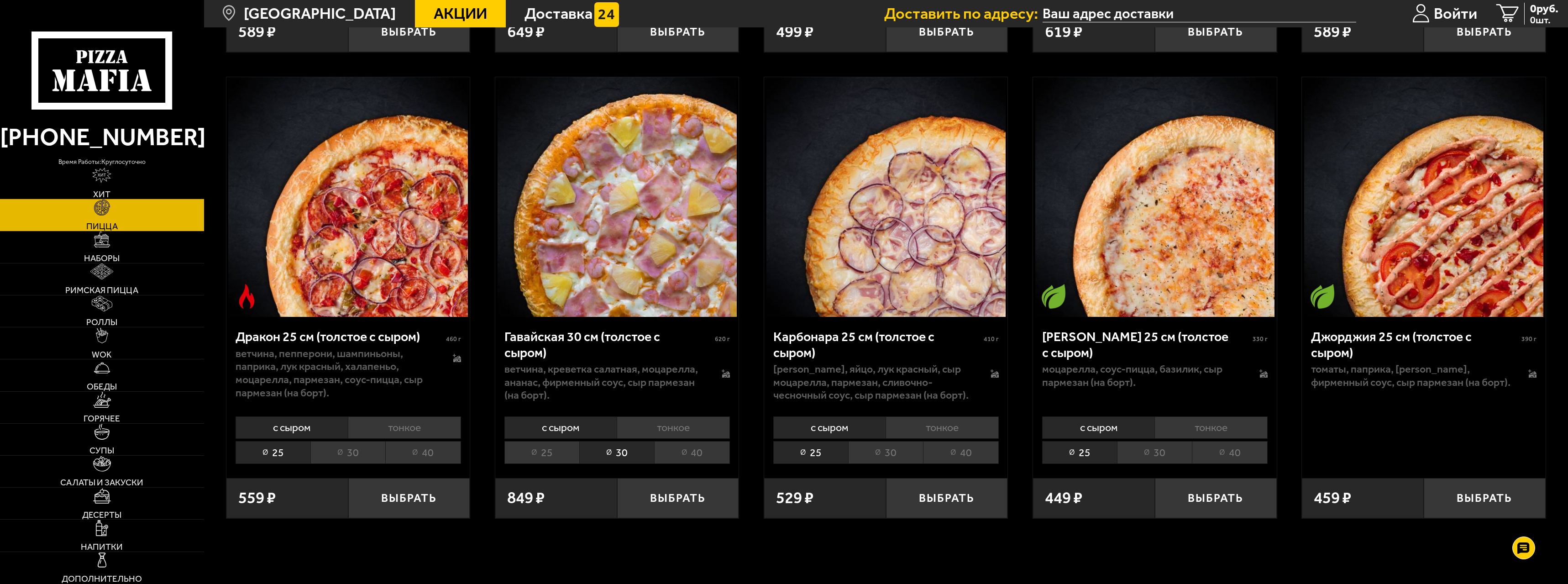
click at [679, 454] on li "40" at bounding box center [692, 452] width 76 height 23
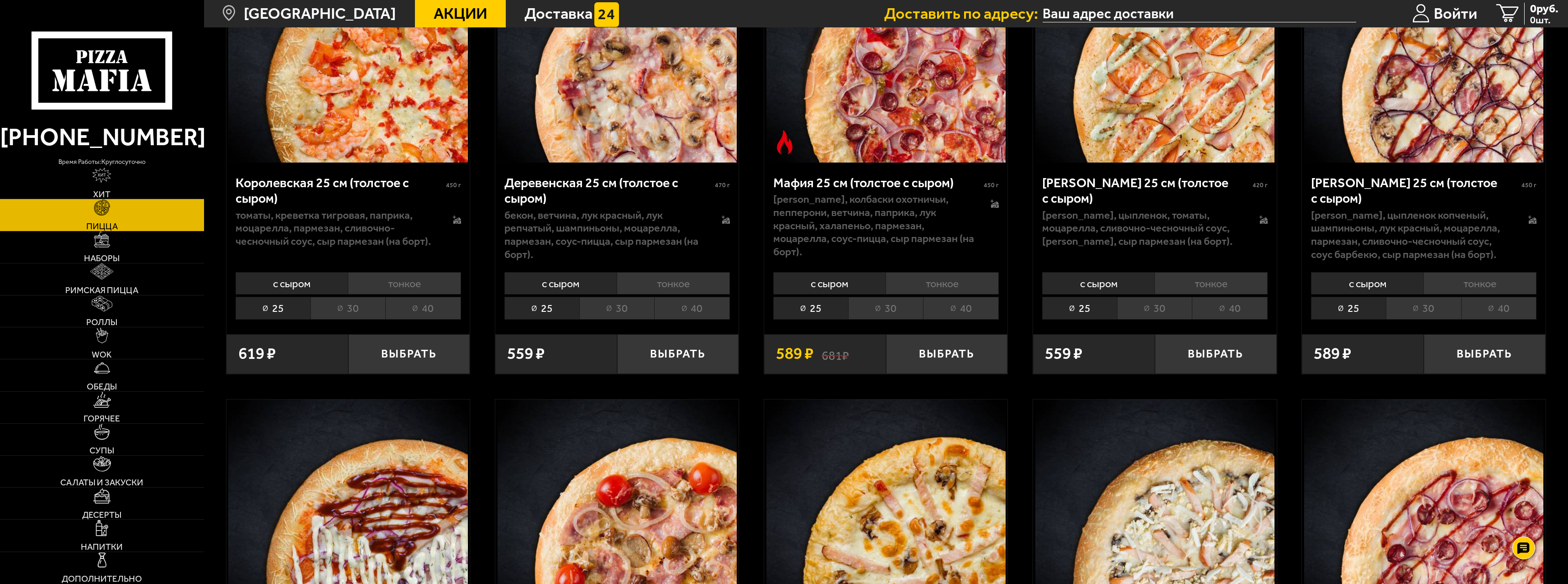
scroll to position [1689, 0]
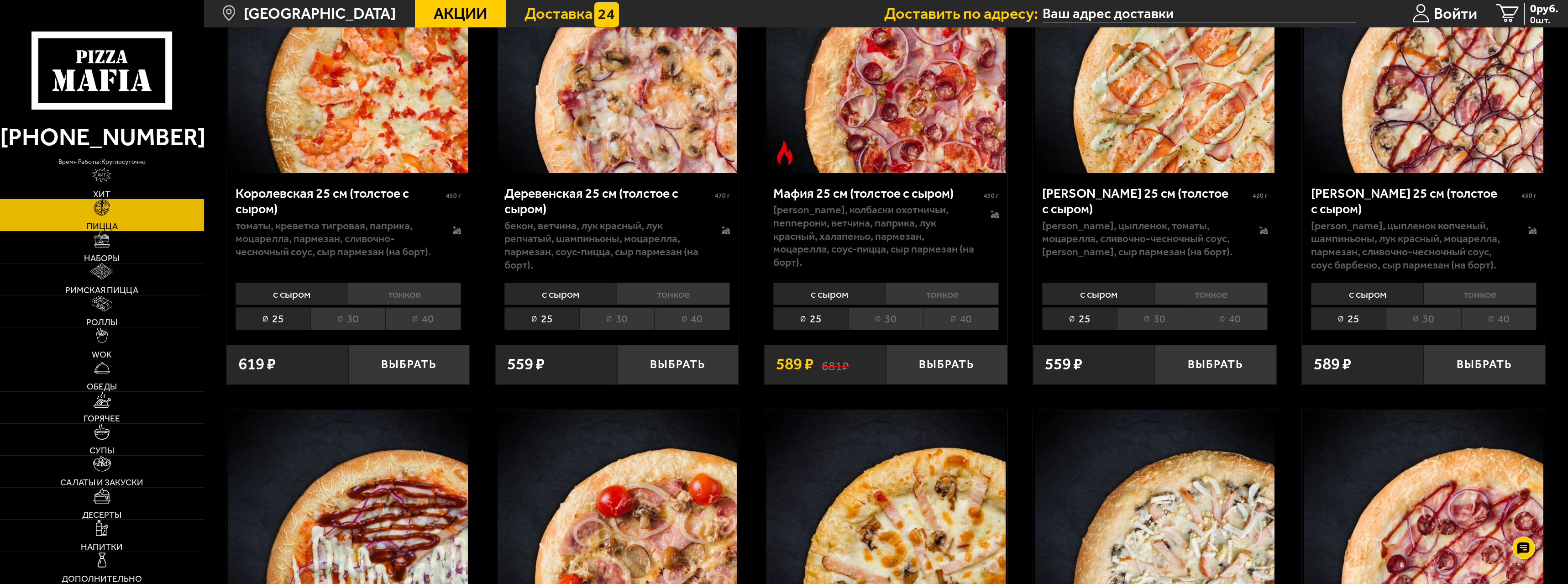
click at [563, 16] on span "Доставка" at bounding box center [558, 13] width 68 height 15
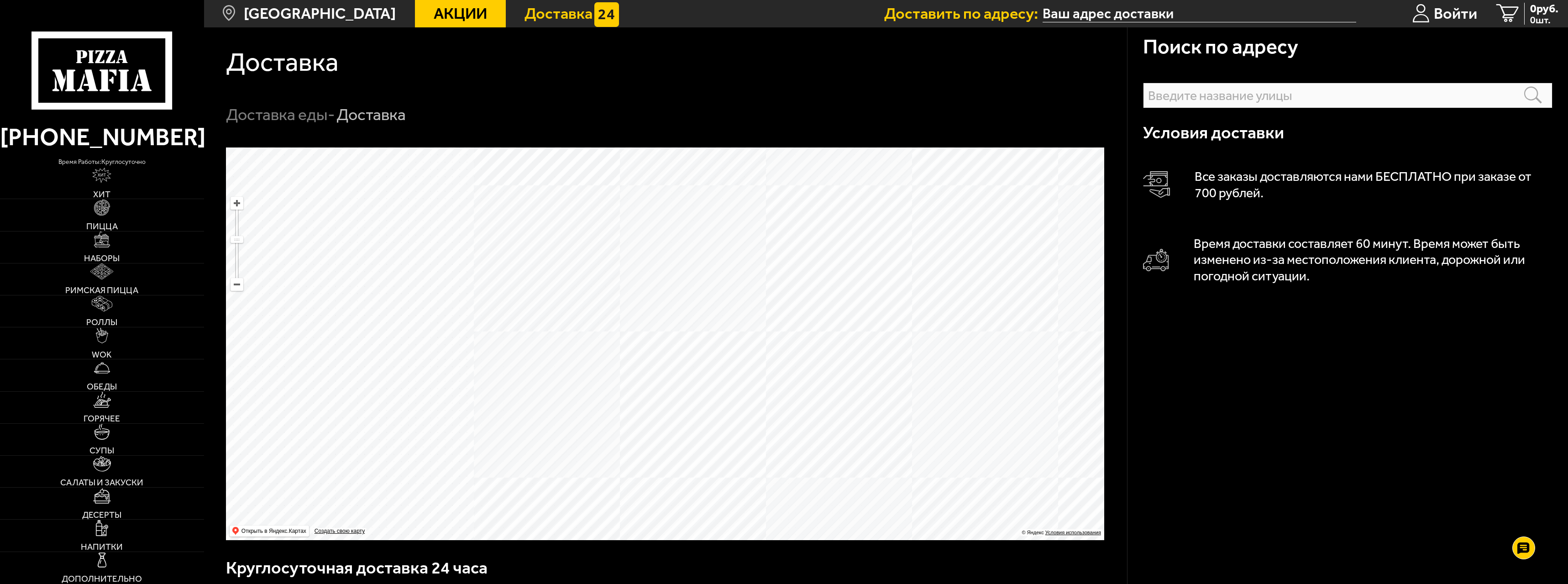
drag, startPoint x: 743, startPoint y: 331, endPoint x: 715, endPoint y: 447, distance: 119.3
click at [715, 447] on ymaps at bounding box center [665, 344] width 878 height 393
drag, startPoint x: 703, startPoint y: 313, endPoint x: 657, endPoint y: 436, distance: 131.3
click at [633, 515] on ymaps at bounding box center [665, 344] width 878 height 393
drag, startPoint x: 692, startPoint y: 353, endPoint x: 692, endPoint y: 321, distance: 32.0
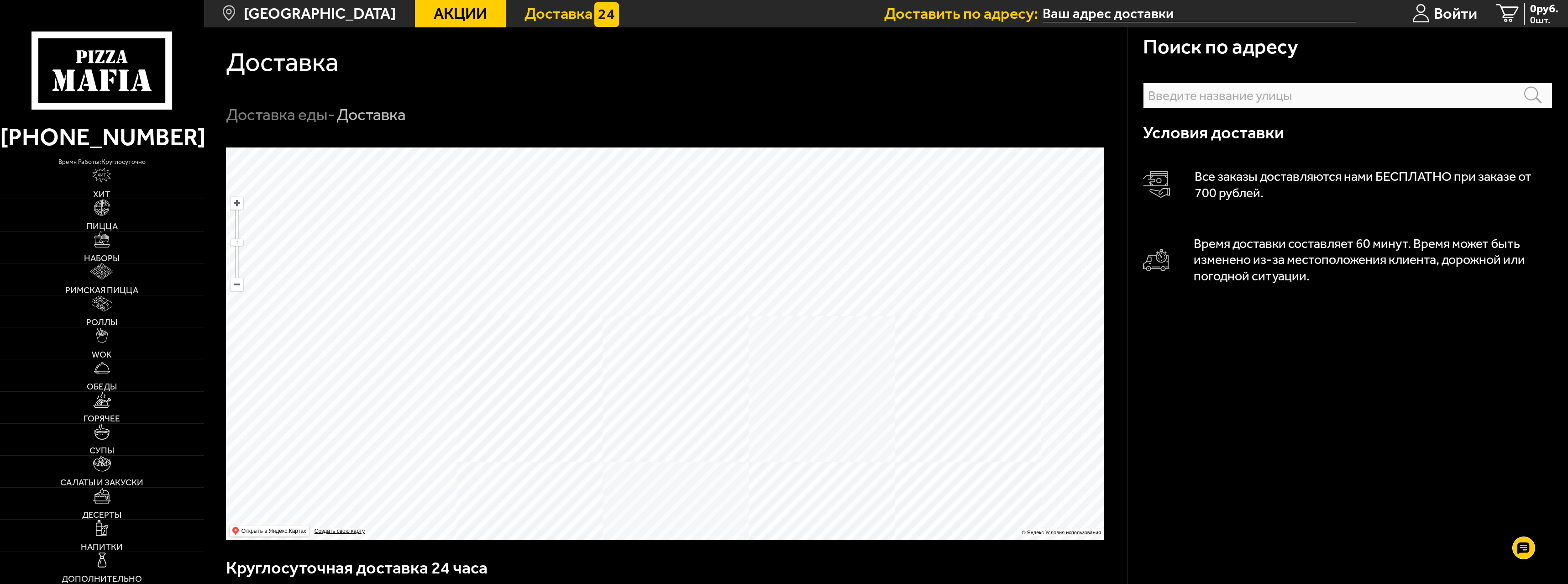
click at [692, 321] on ymaps at bounding box center [665, 344] width 878 height 393
drag, startPoint x: 817, startPoint y: 369, endPoint x: 847, endPoint y: 232, distance: 140.2
click at [847, 232] on ymaps at bounding box center [665, 344] width 878 height 393
drag, startPoint x: 849, startPoint y: 223, endPoint x: 807, endPoint y: 308, distance: 94.8
click at [807, 308] on ymaps at bounding box center [665, 344] width 878 height 393
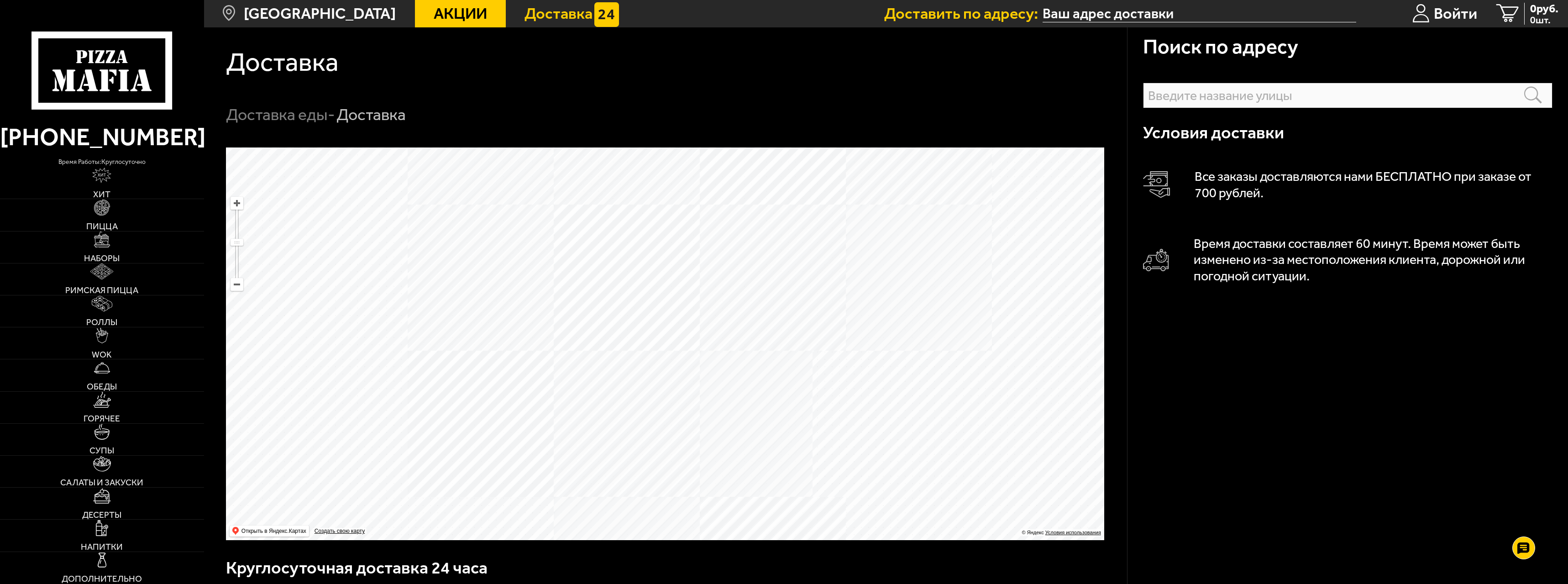
drag, startPoint x: 488, startPoint y: 361, endPoint x: 817, endPoint y: 176, distance: 377.4
click at [817, 176] on ymaps at bounding box center [665, 344] width 878 height 393
drag, startPoint x: 754, startPoint y: 271, endPoint x: 791, endPoint y: 466, distance: 198.5
click at [791, 466] on ymaps at bounding box center [665, 344] width 878 height 393
drag, startPoint x: 633, startPoint y: 265, endPoint x: 724, endPoint y: 388, distance: 153.0
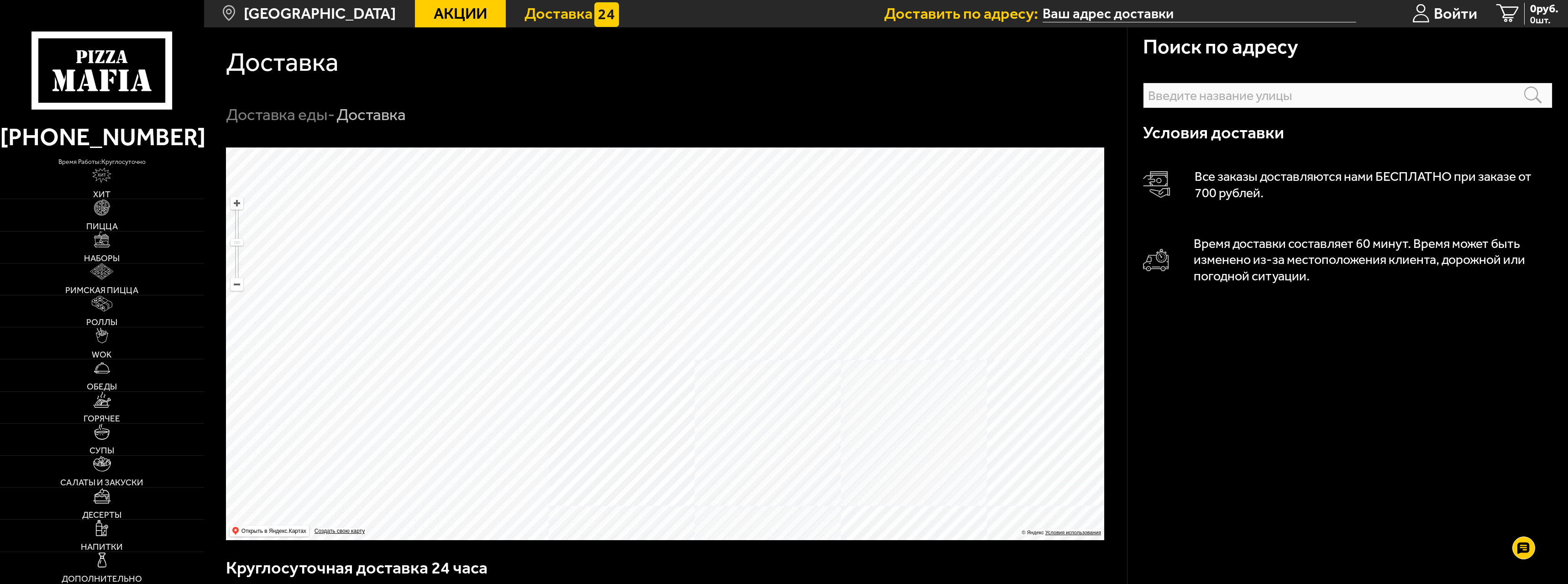
click at [677, 315] on ymaps at bounding box center [665, 344] width 878 height 393
drag, startPoint x: 789, startPoint y: 524, endPoint x: 762, endPoint y: 257, distance: 268.4
click at [764, 274] on ymaps at bounding box center [665, 344] width 878 height 393
drag, startPoint x: 826, startPoint y: 431, endPoint x: 817, endPoint y: 407, distance: 25.6
click at [817, 407] on ymaps at bounding box center [665, 344] width 878 height 393
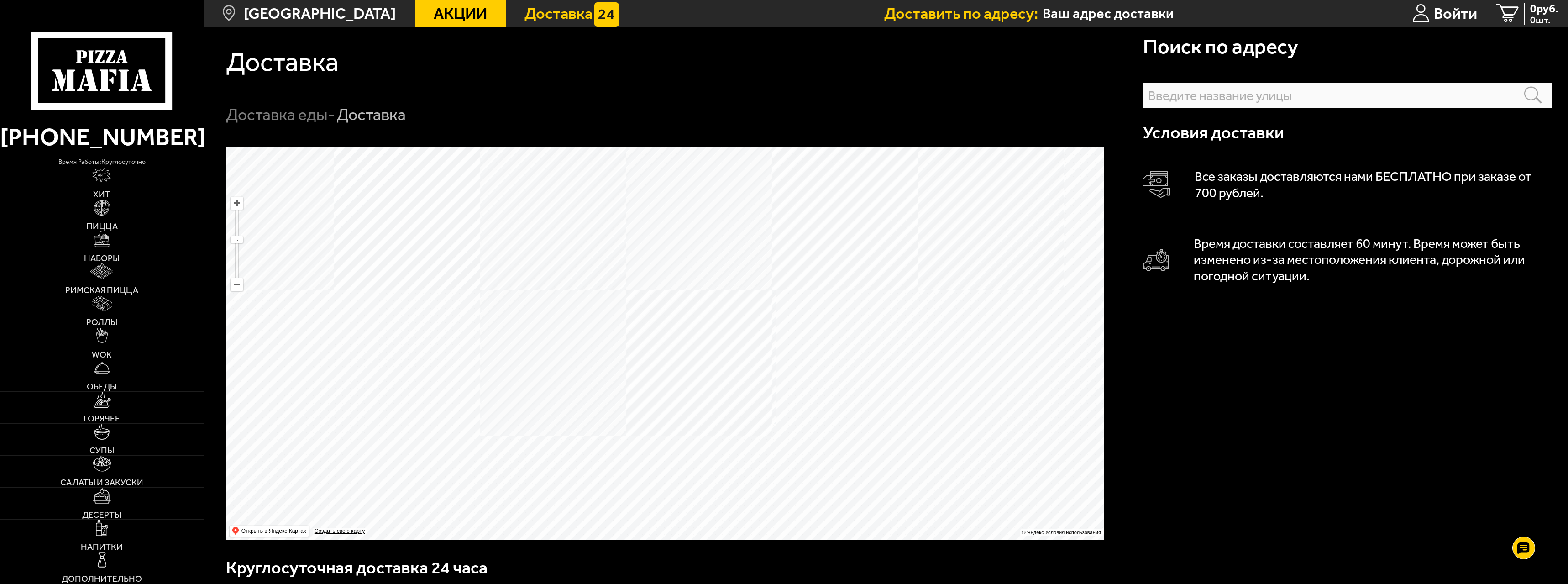
drag, startPoint x: 608, startPoint y: 312, endPoint x: 668, endPoint y: 378, distance: 89.2
click at [684, 417] on ymaps at bounding box center [665, 344] width 878 height 393
drag, startPoint x: 718, startPoint y: 287, endPoint x: 671, endPoint y: 343, distance: 73.1
click at [671, 343] on ymaps at bounding box center [665, 344] width 878 height 393
drag, startPoint x: 737, startPoint y: 294, endPoint x: 735, endPoint y: 403, distance: 109.0
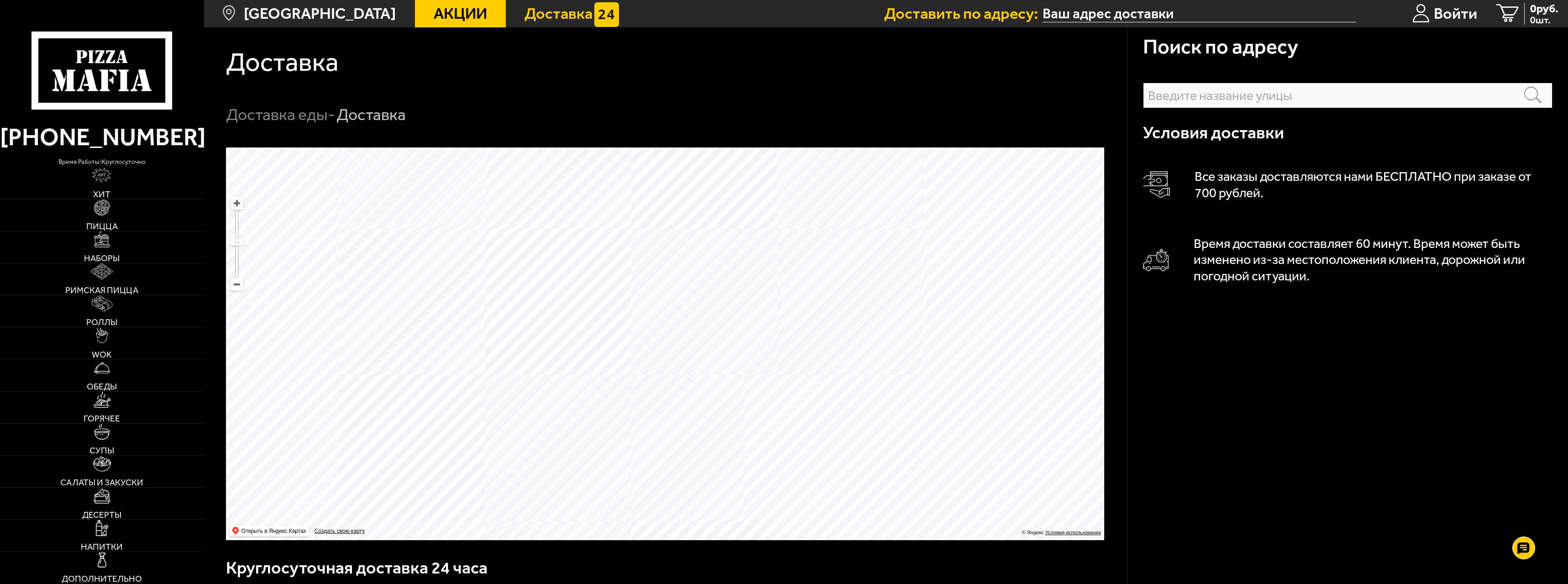
click at [735, 403] on ymaps at bounding box center [665, 344] width 878 height 393
drag, startPoint x: 725, startPoint y: 252, endPoint x: 770, endPoint y: 392, distance: 147.1
click at [770, 392] on ymaps at bounding box center [665, 344] width 878 height 393
drag, startPoint x: 576, startPoint y: 236, endPoint x: 632, endPoint y: 112, distance: 136.1
click at [632, 112] on section "Доставка Доставка еды - Доставка Поиск по адресу Информация по адресу Условия д…" at bounding box center [886, 523] width 1364 height 991
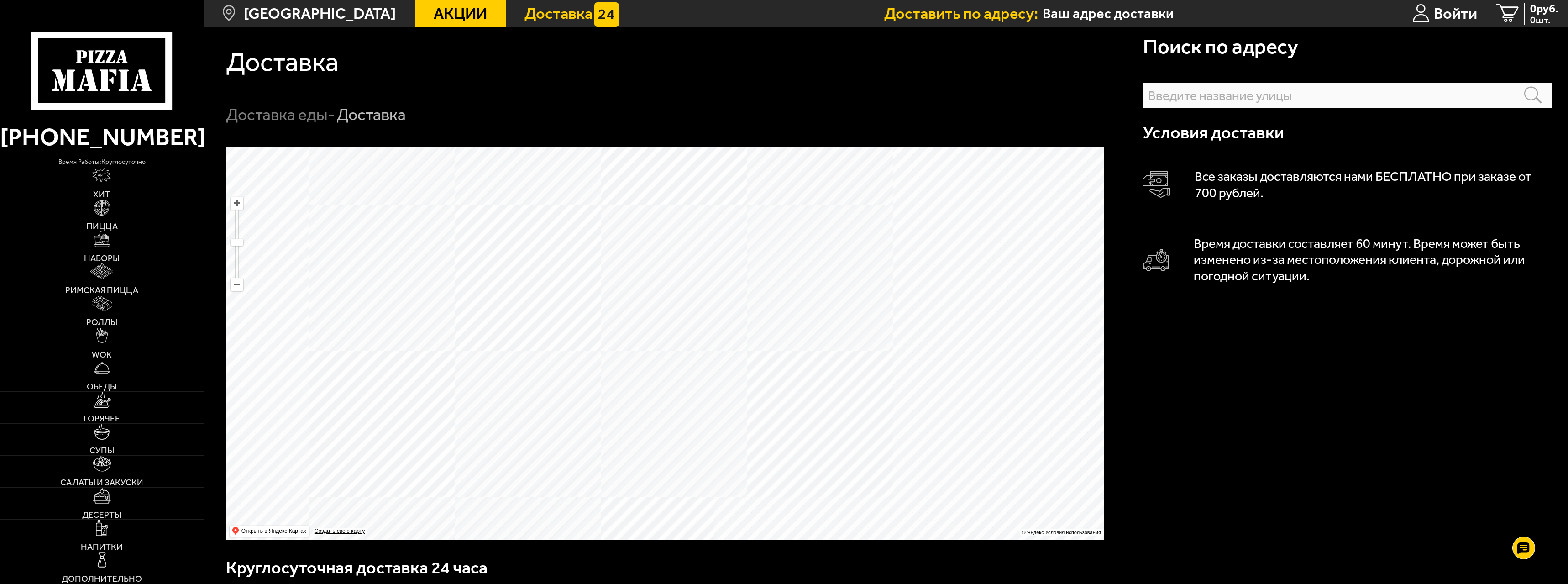
drag, startPoint x: 593, startPoint y: 306, endPoint x: 377, endPoint y: 337, distance: 218.2
click at [377, 337] on ymaps at bounding box center [665, 344] width 878 height 393
drag, startPoint x: 782, startPoint y: 367, endPoint x: 744, endPoint y: 479, distance: 118.3
click at [739, 504] on ymaps at bounding box center [665, 344] width 878 height 393
drag, startPoint x: 743, startPoint y: 314, endPoint x: 818, endPoint y: 433, distance: 140.7
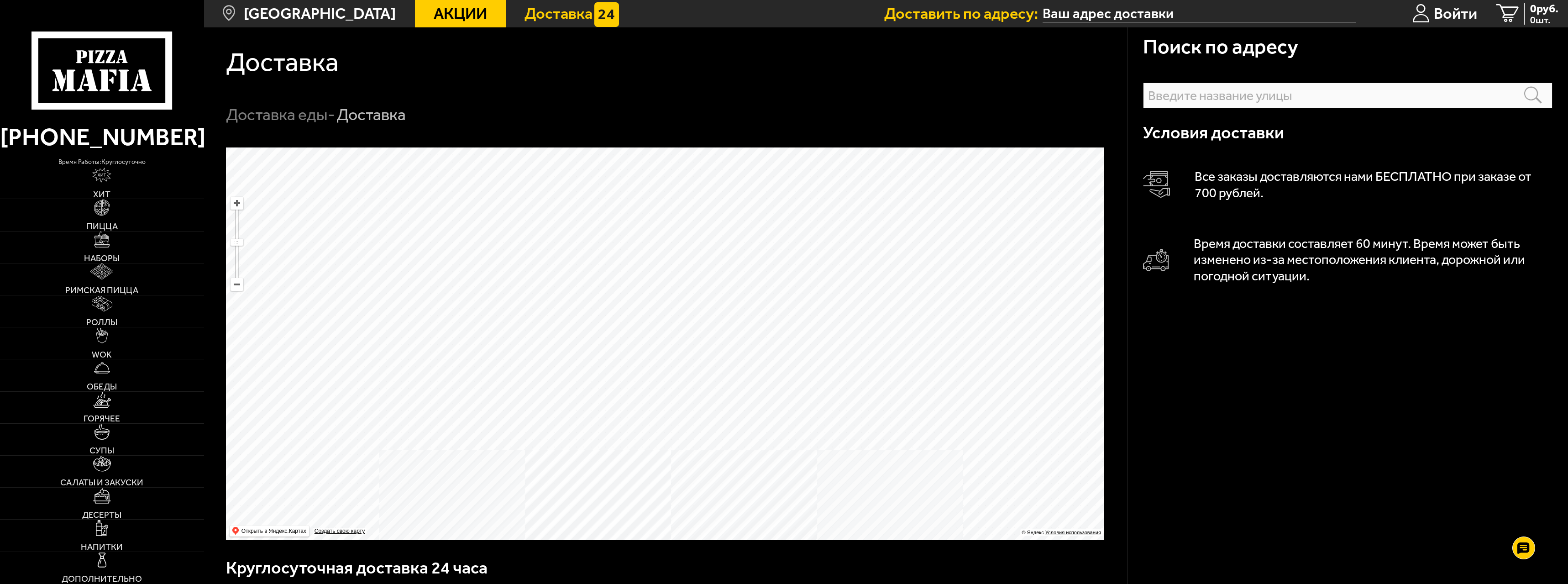
click at [829, 452] on ymaps at bounding box center [665, 344] width 878 height 393
drag, startPoint x: 708, startPoint y: 376, endPoint x: 767, endPoint y: 291, distance: 103.5
click at [766, 296] on ymaps at bounding box center [665, 344] width 878 height 393
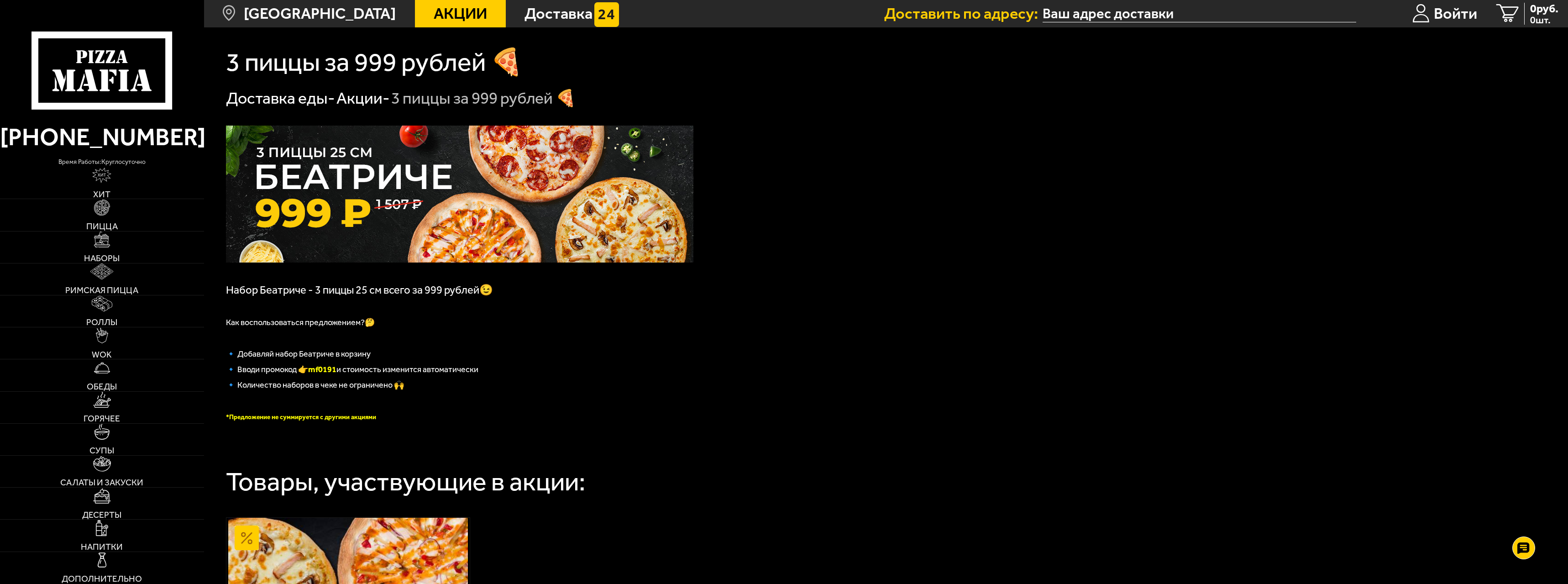
click at [437, 185] on img at bounding box center [460, 194] width 468 height 137
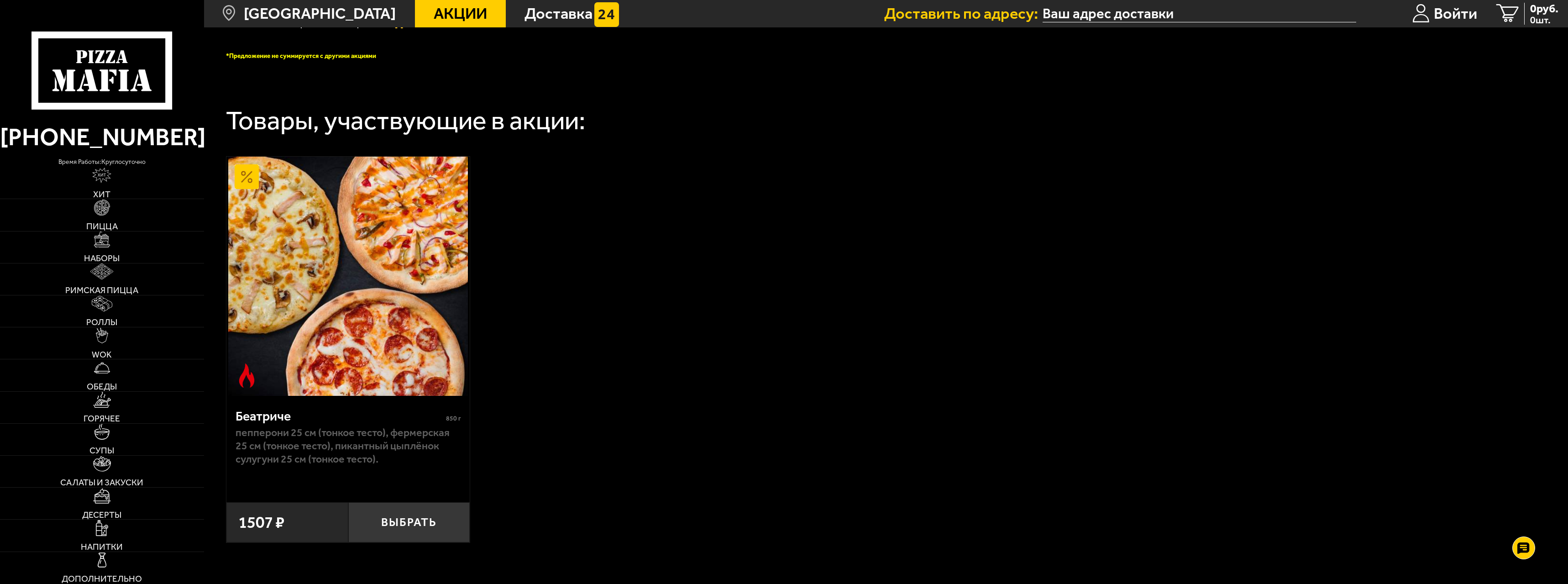
scroll to position [411, 0]
